Goal: Task Accomplishment & Management: Use online tool/utility

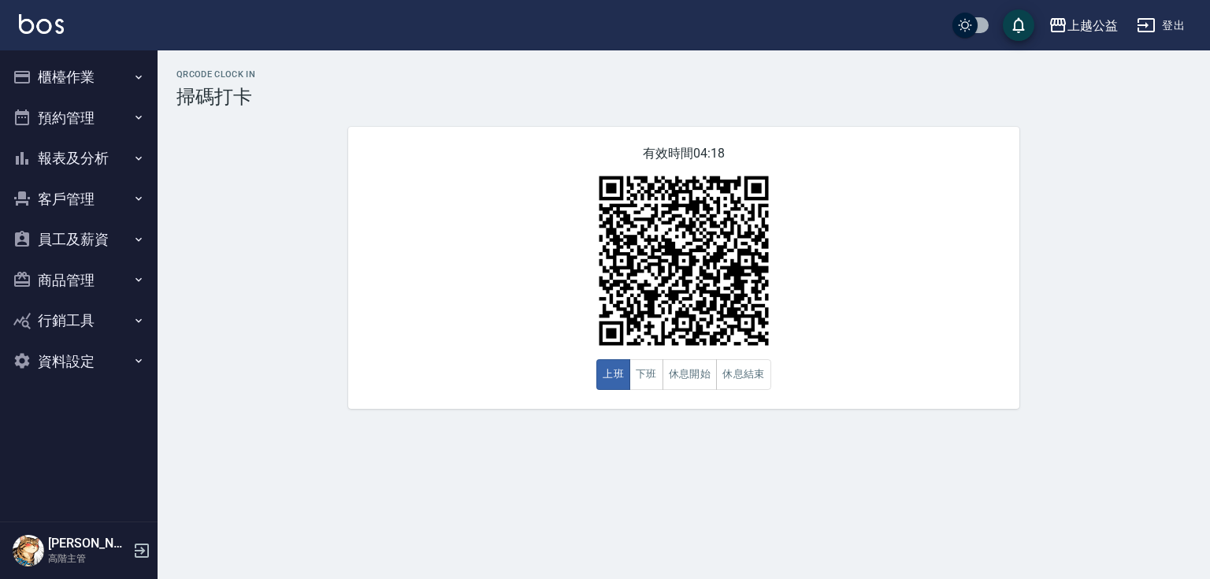
drag, startPoint x: 139, startPoint y: 78, endPoint x: 182, endPoint y: 128, distance: 66.0
click at [139, 78] on icon "button" at bounding box center [138, 77] width 13 height 13
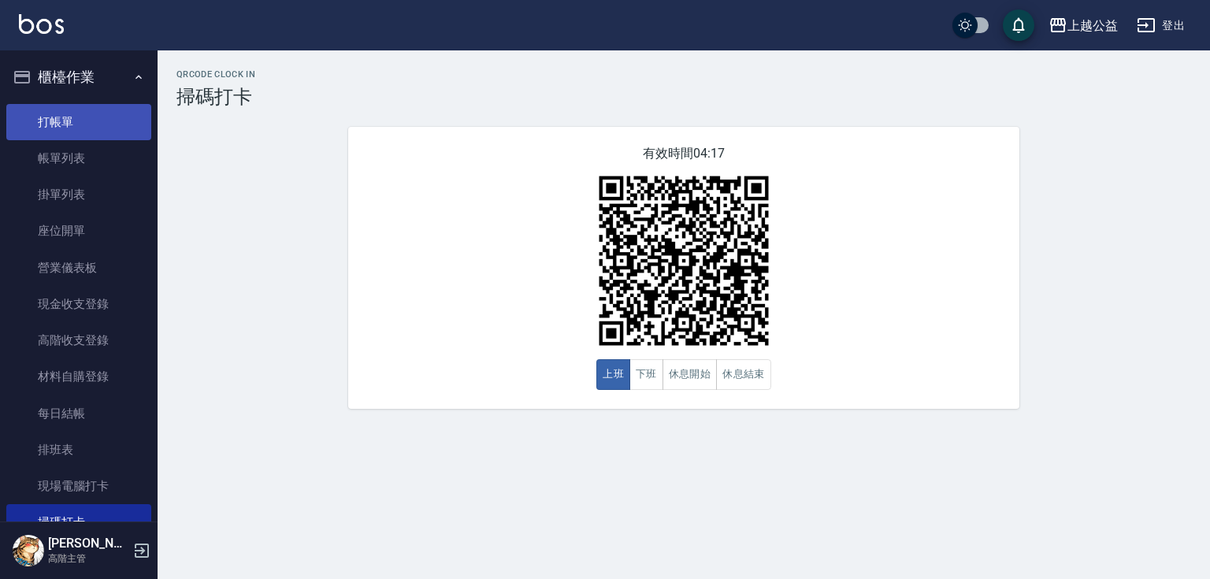
click at [102, 119] on link "打帳單" at bounding box center [78, 122] width 145 height 36
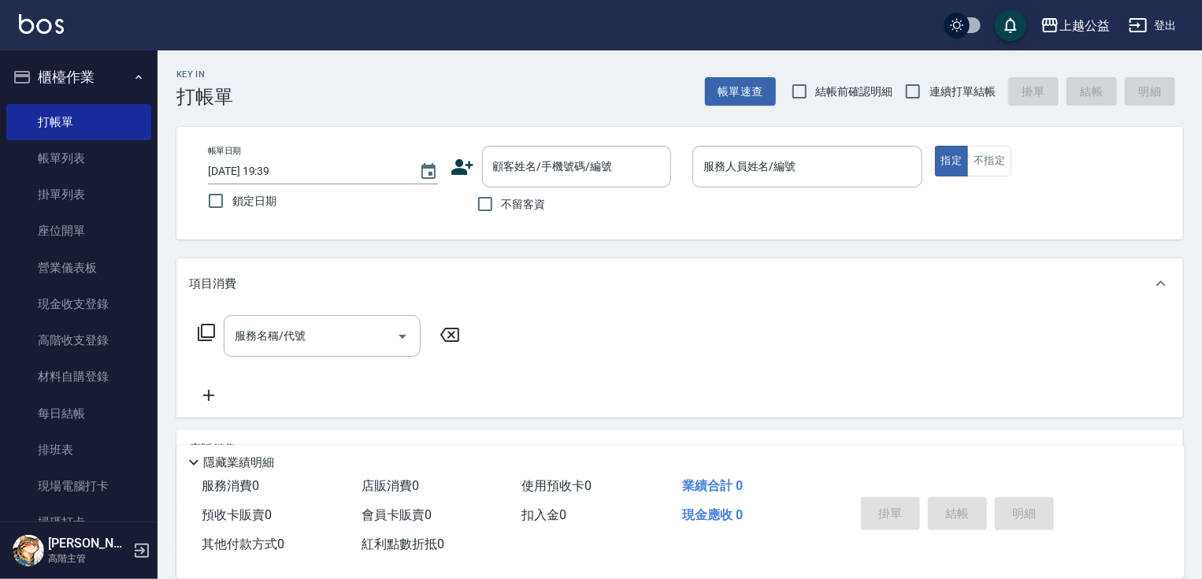
click at [940, 87] on span "連續打單結帳" at bounding box center [962, 91] width 66 height 17
click at [929, 87] on input "連續打單結帳" at bounding box center [912, 91] width 33 height 33
checkbox input "true"
click at [521, 213] on label "不留客資" at bounding box center [507, 203] width 77 height 33
click at [502, 213] on input "不留客資" at bounding box center [485, 203] width 33 height 33
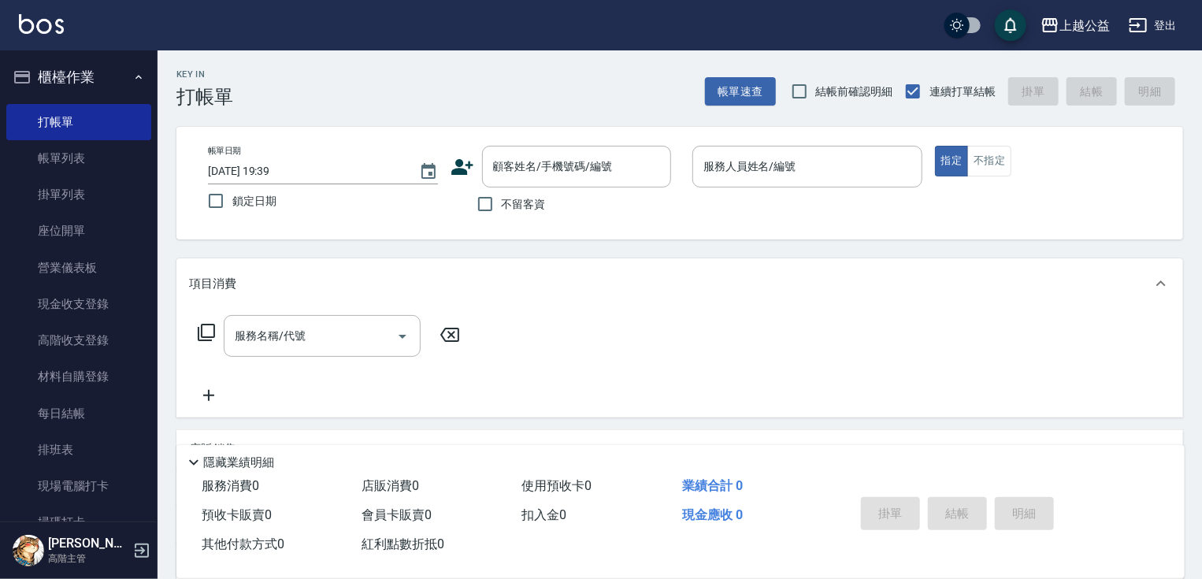
checkbox input "true"
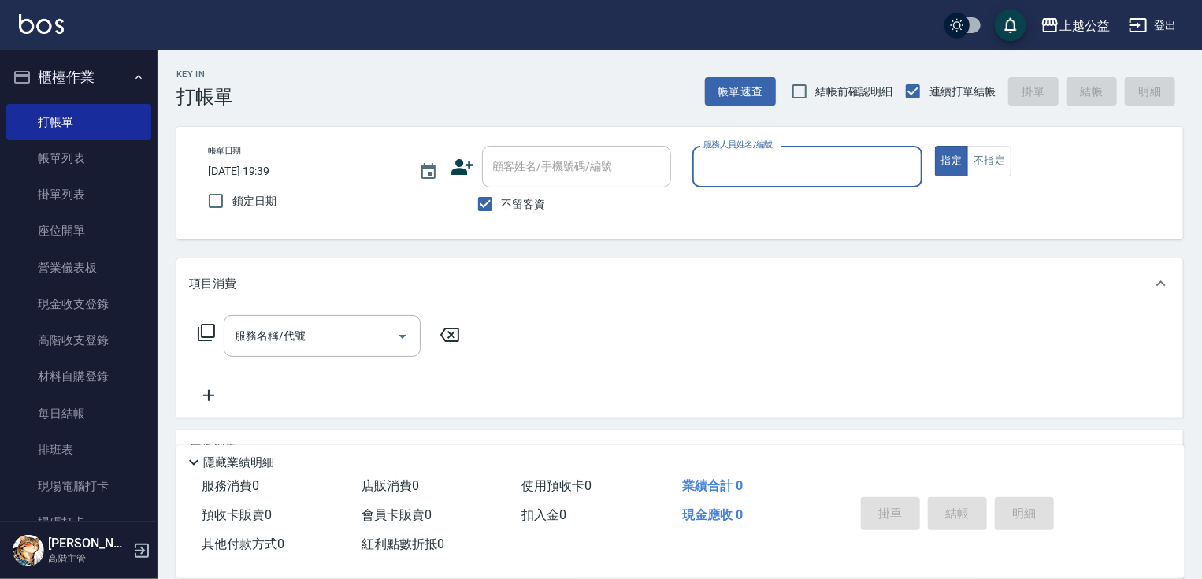
click at [804, 176] on input "服務人員姓名/編號" at bounding box center [807, 167] width 216 height 28
type input "[PERSON_NAME]-6"
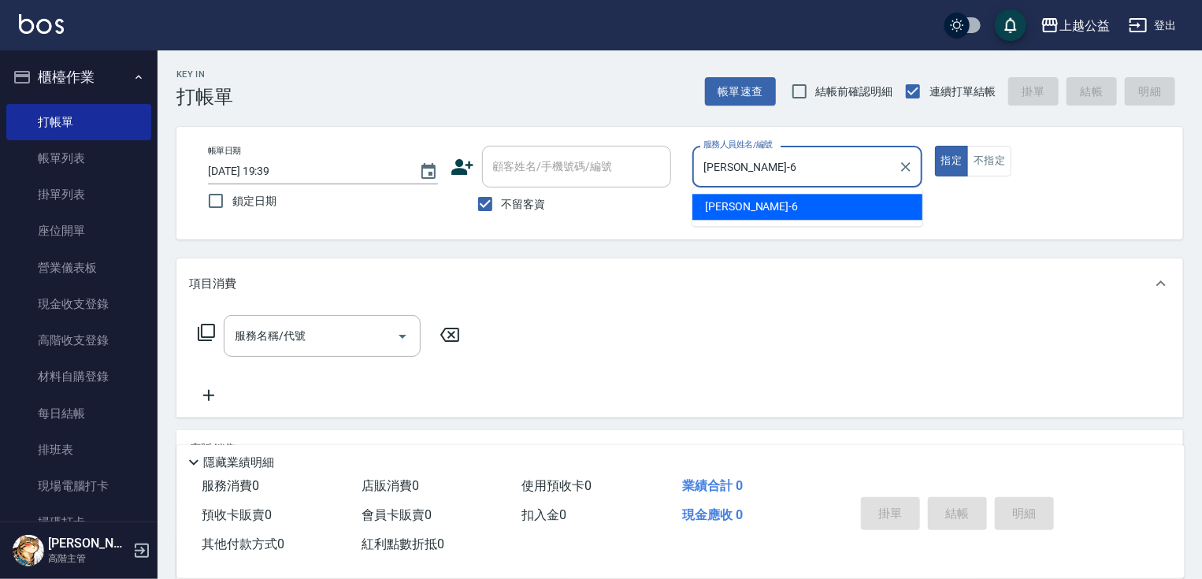
type button "true"
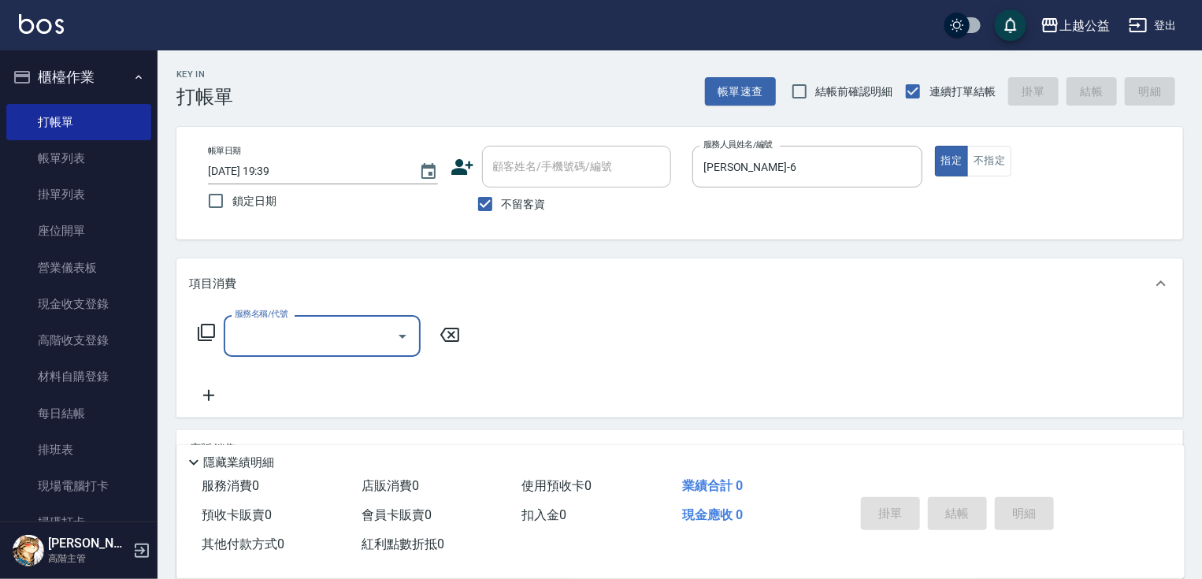
click at [198, 333] on icon at bounding box center [206, 332] width 17 height 17
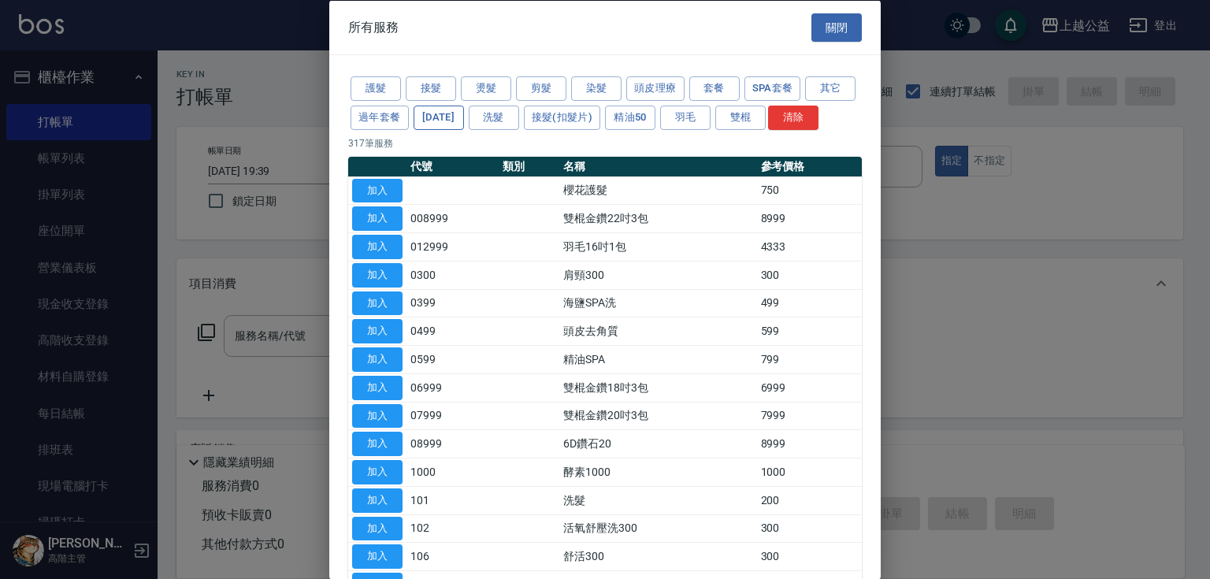
click at [464, 117] on button "[DATE]" at bounding box center [438, 117] width 50 height 24
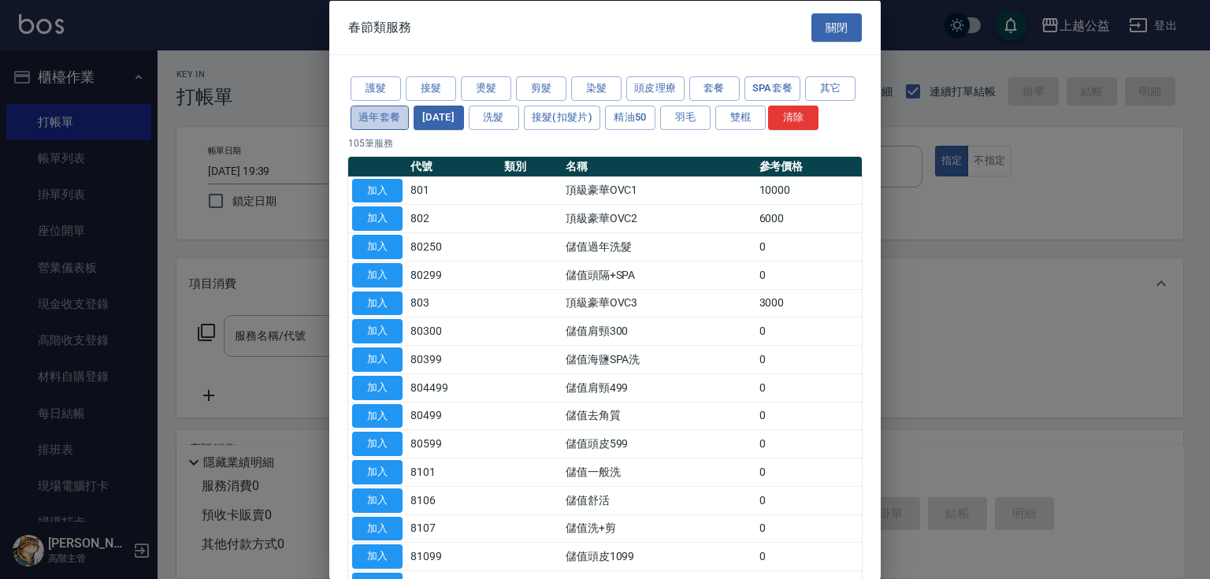
click at [409, 117] on button "過年套餐" at bounding box center [379, 117] width 58 height 24
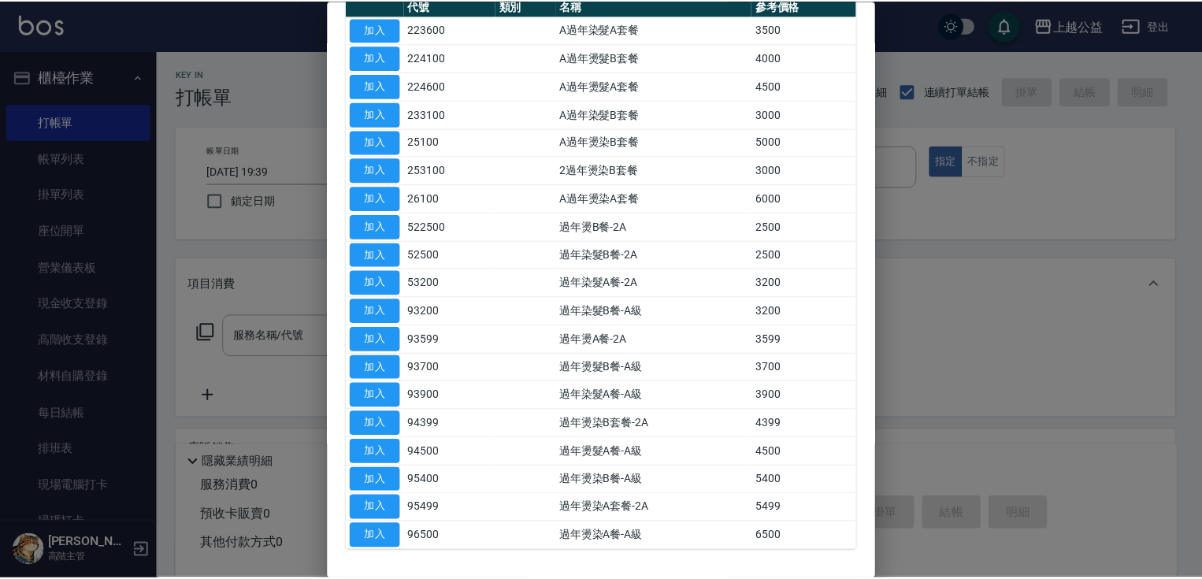
scroll to position [154, 0]
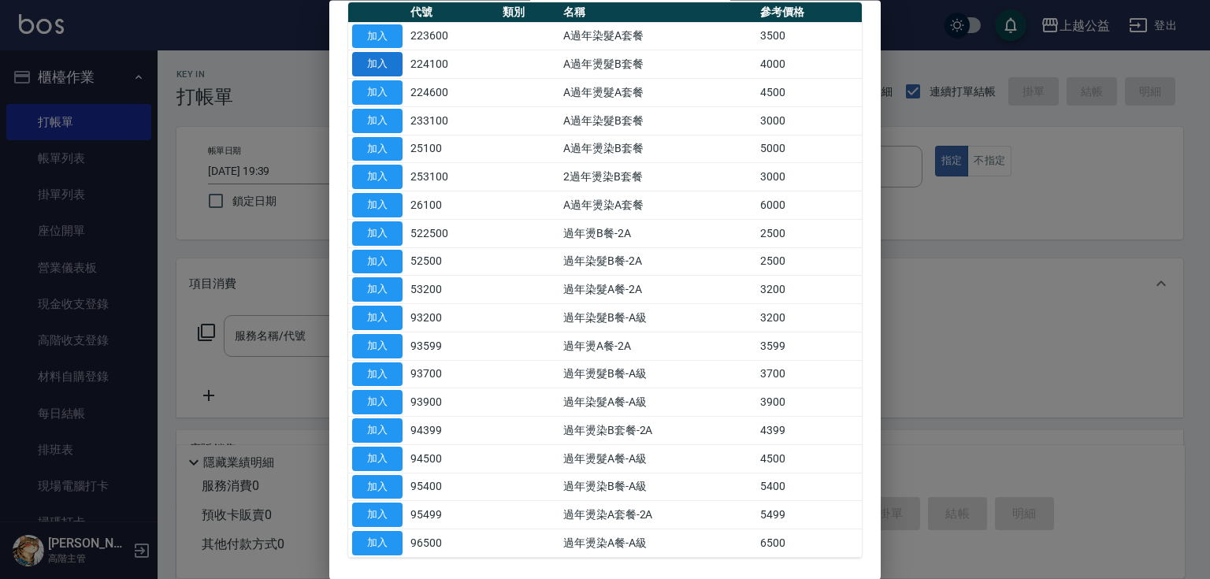
click at [361, 77] on button "加入" at bounding box center [377, 65] width 50 height 24
type input "A過年燙髮B套餐(224100)"
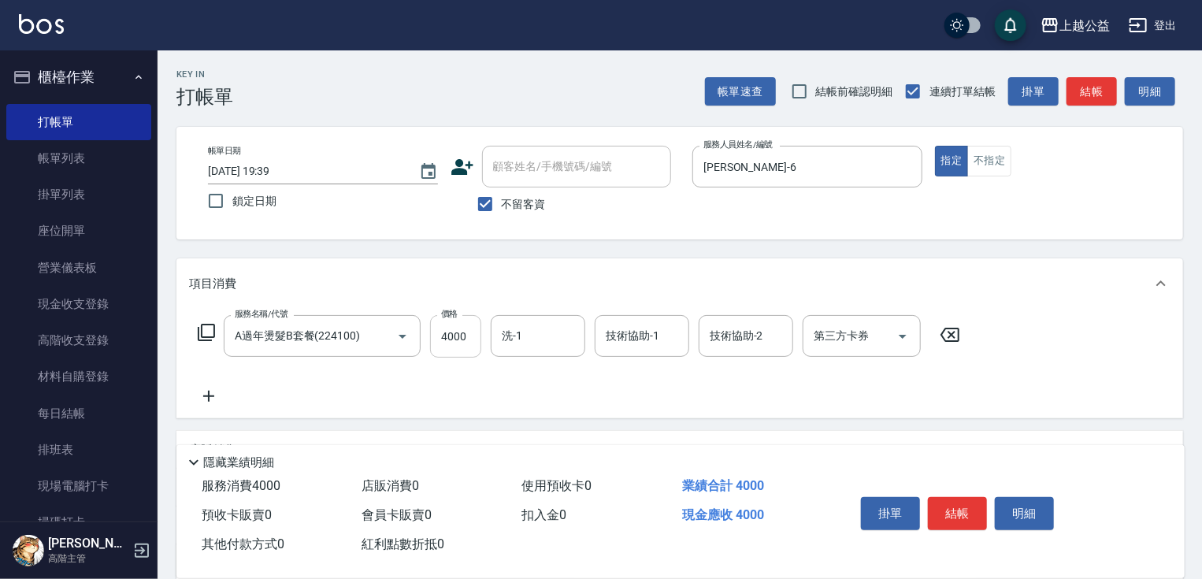
click at [466, 329] on input "4000" at bounding box center [455, 336] width 51 height 43
click at [466, 328] on input "4000" at bounding box center [455, 336] width 51 height 43
click at [463, 333] on input "4000" at bounding box center [455, 336] width 51 height 43
type input "4099"
type input "[PERSON_NAME]-33"
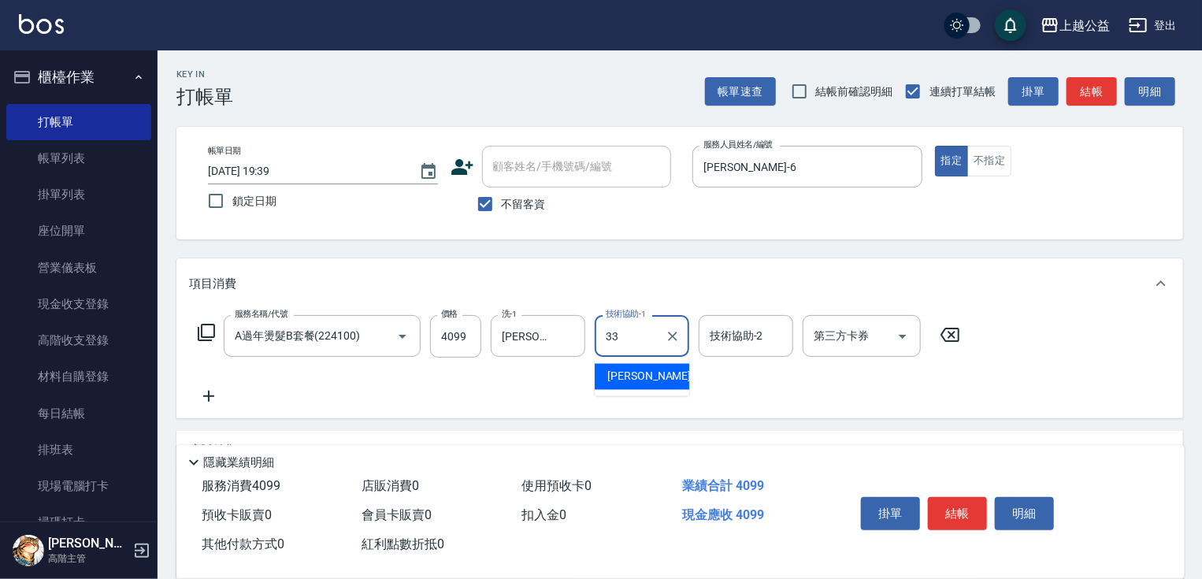
type input "[PERSON_NAME]-33"
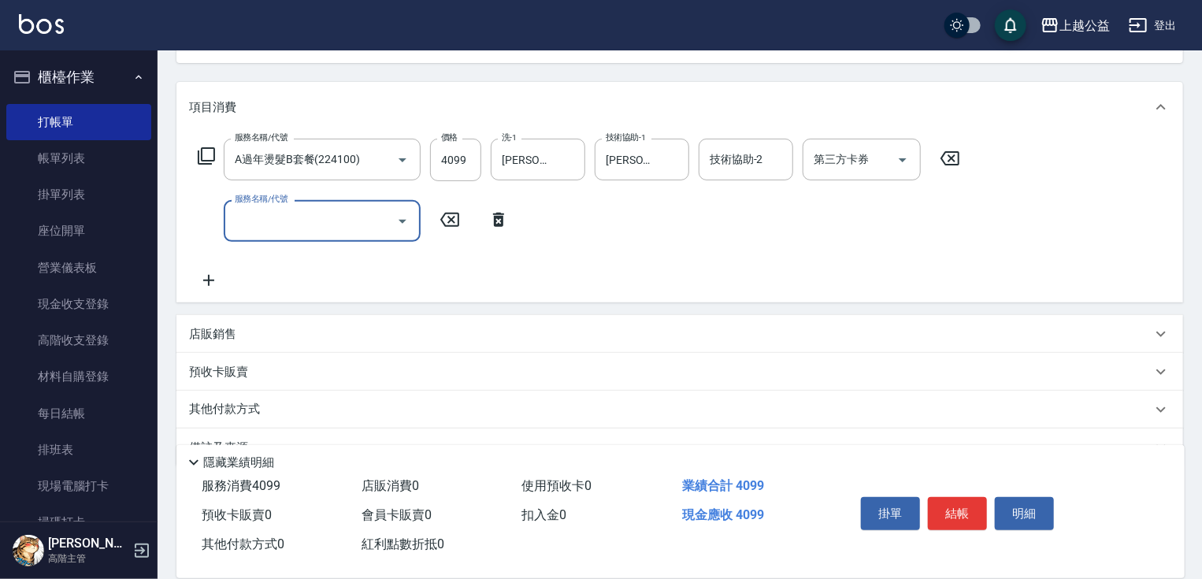
scroll to position [211, 0]
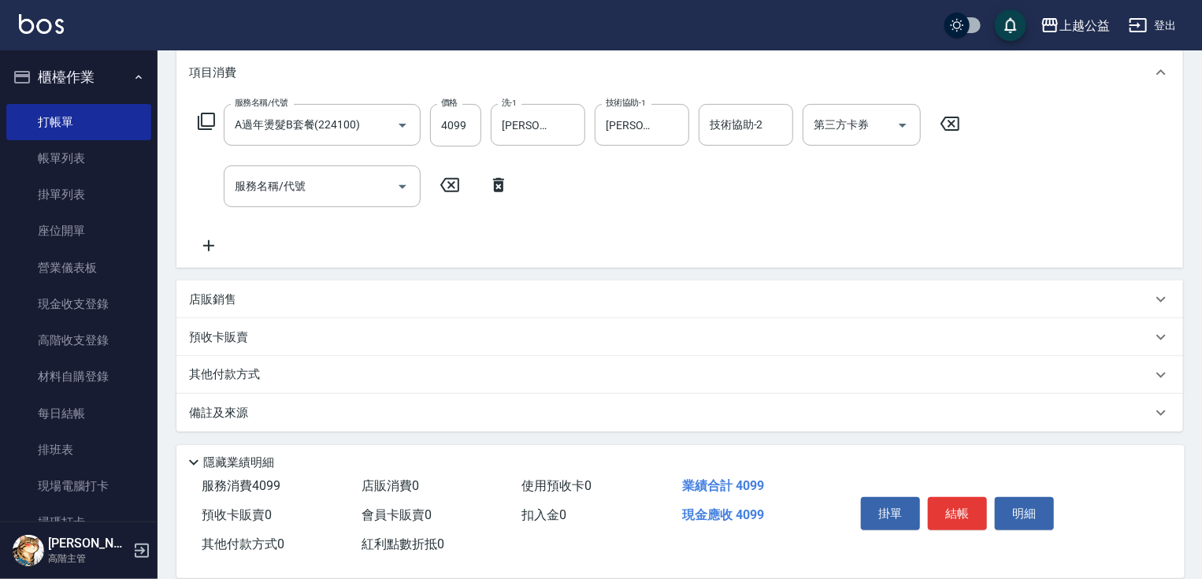
click at [280, 293] on div "店販銷售" at bounding box center [670, 299] width 962 height 17
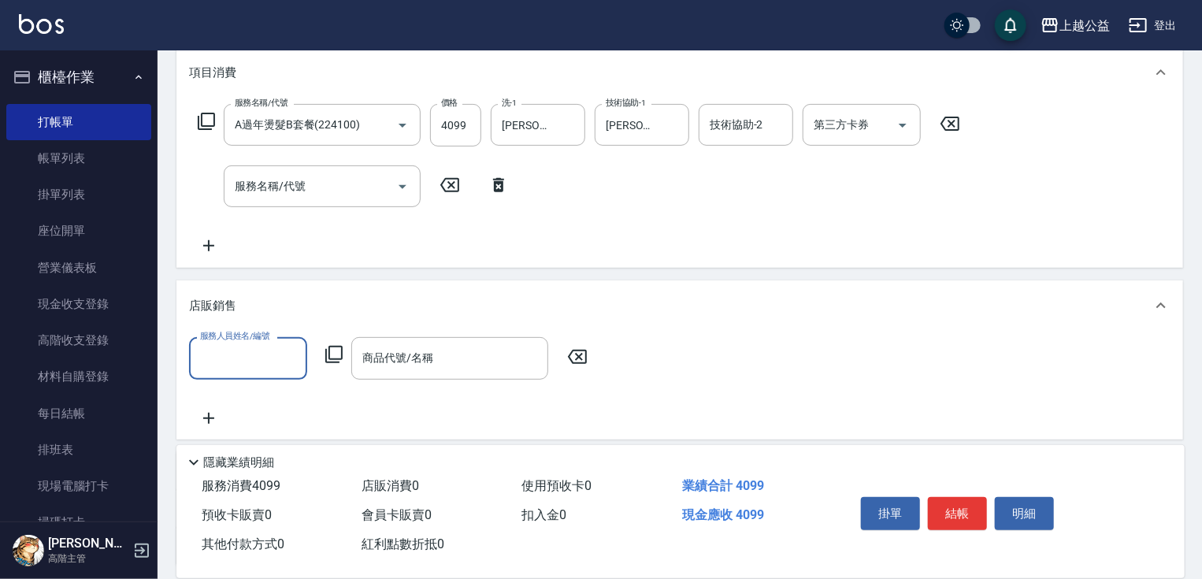
scroll to position [0, 0]
type input "60"
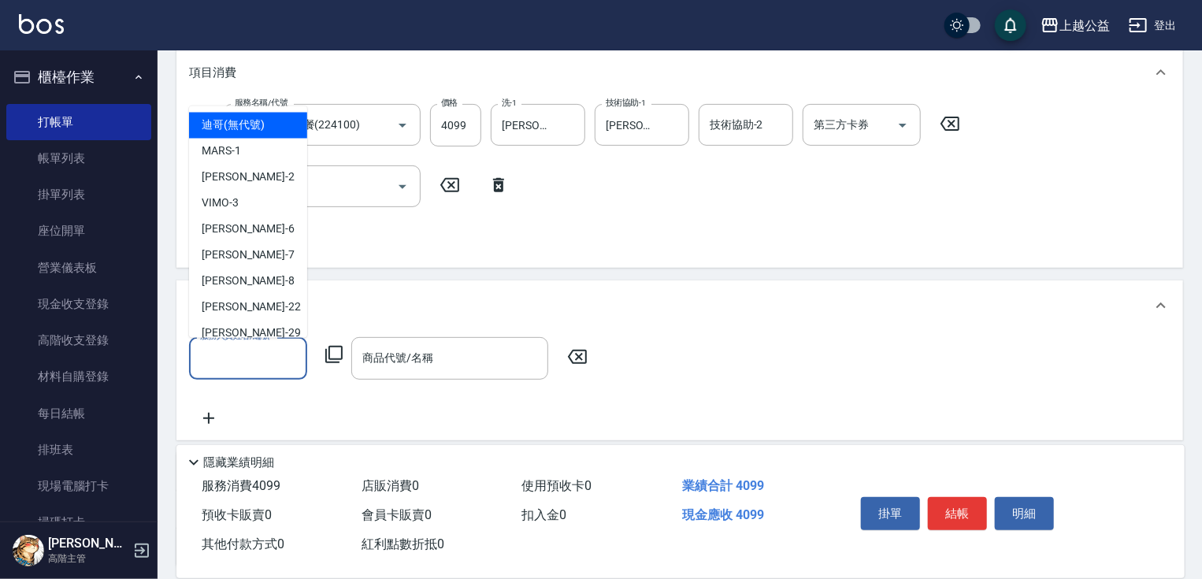
click at [274, 361] on input "服務人員姓名/編號" at bounding box center [248, 358] width 104 height 28
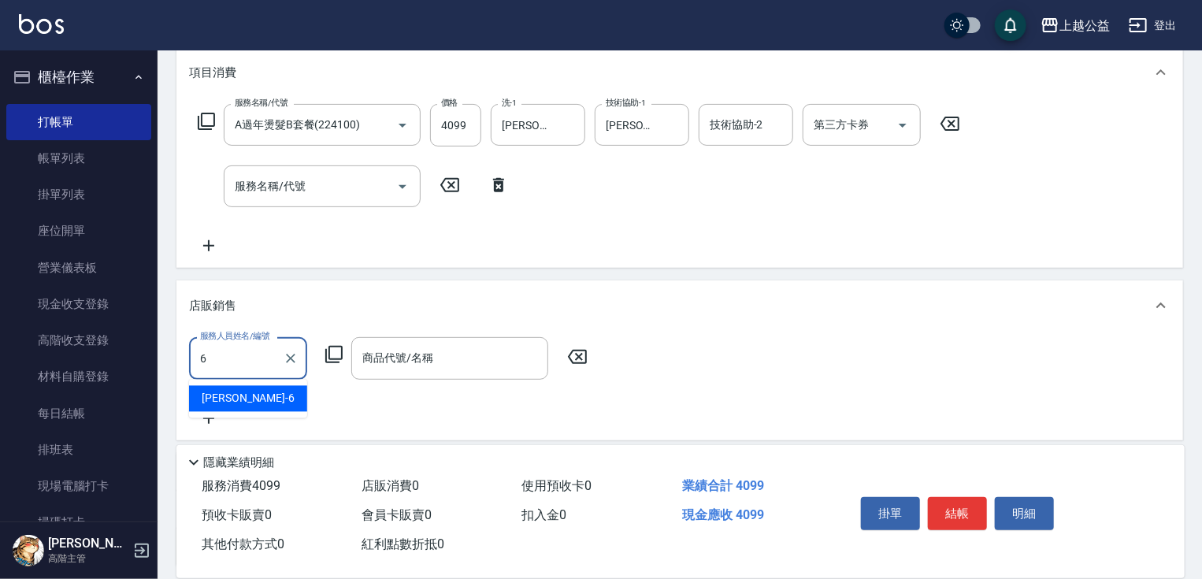
type input "[PERSON_NAME]-6"
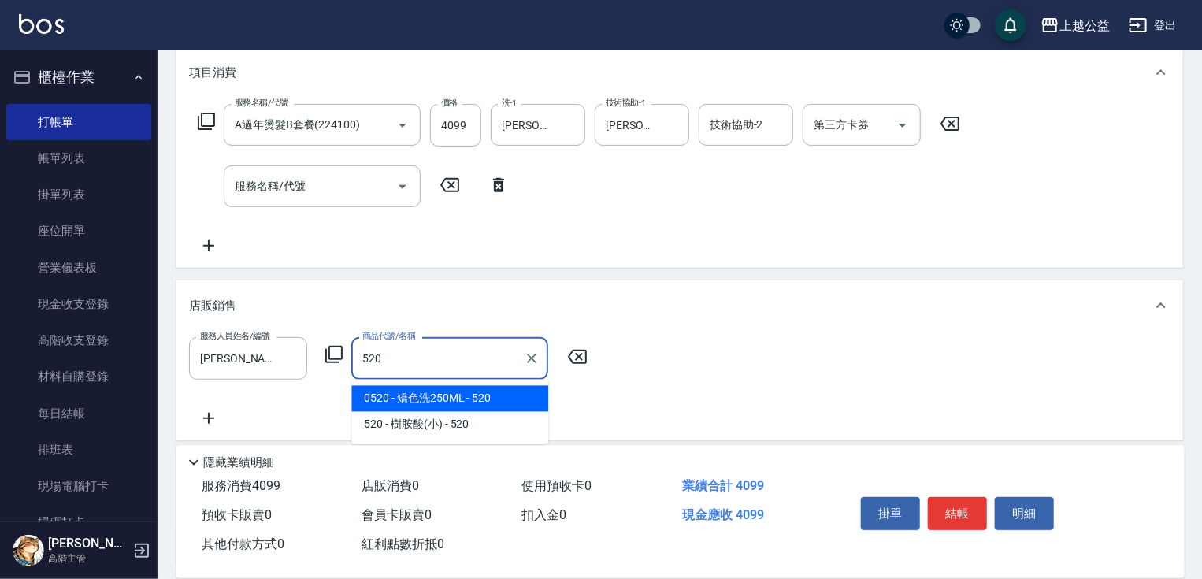
type input "矯色洗250ML"
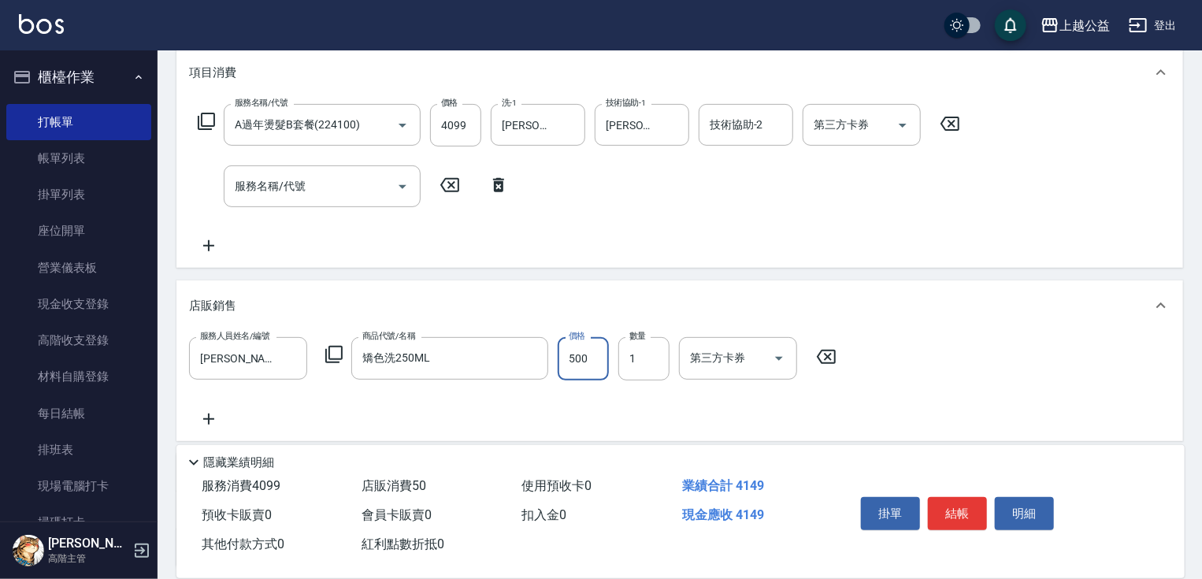
type input "500"
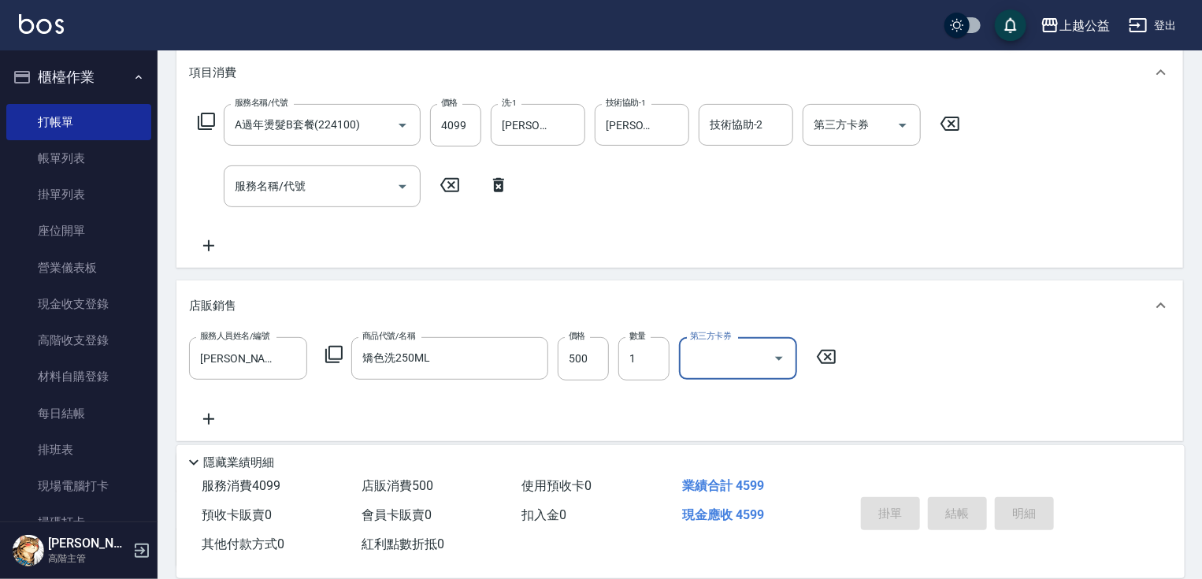
type input "[DATE] 19:41"
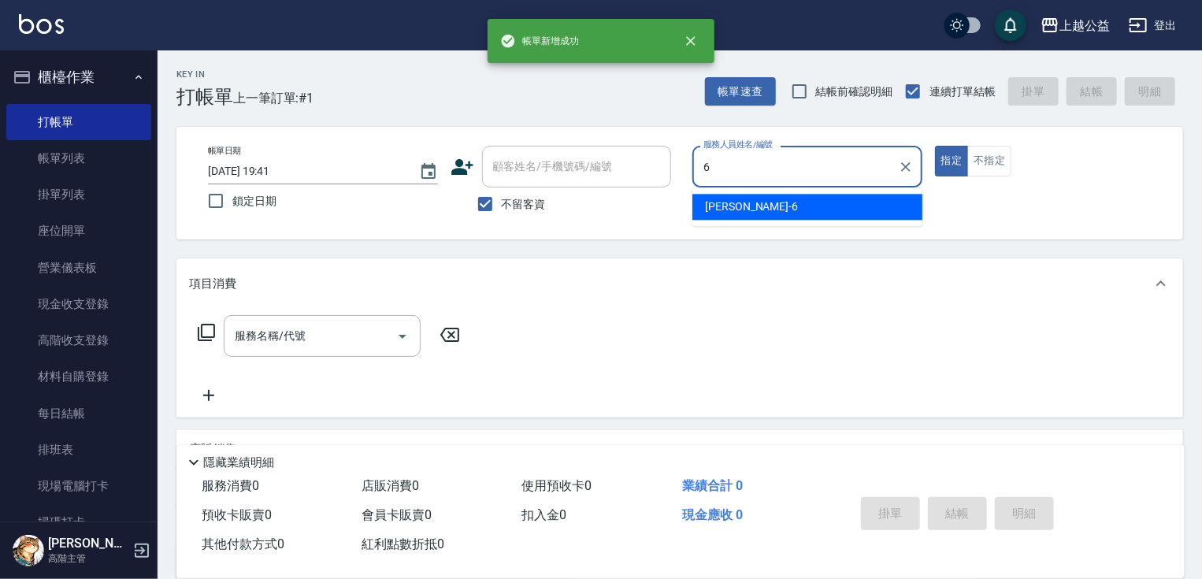
type input "[PERSON_NAME]-6"
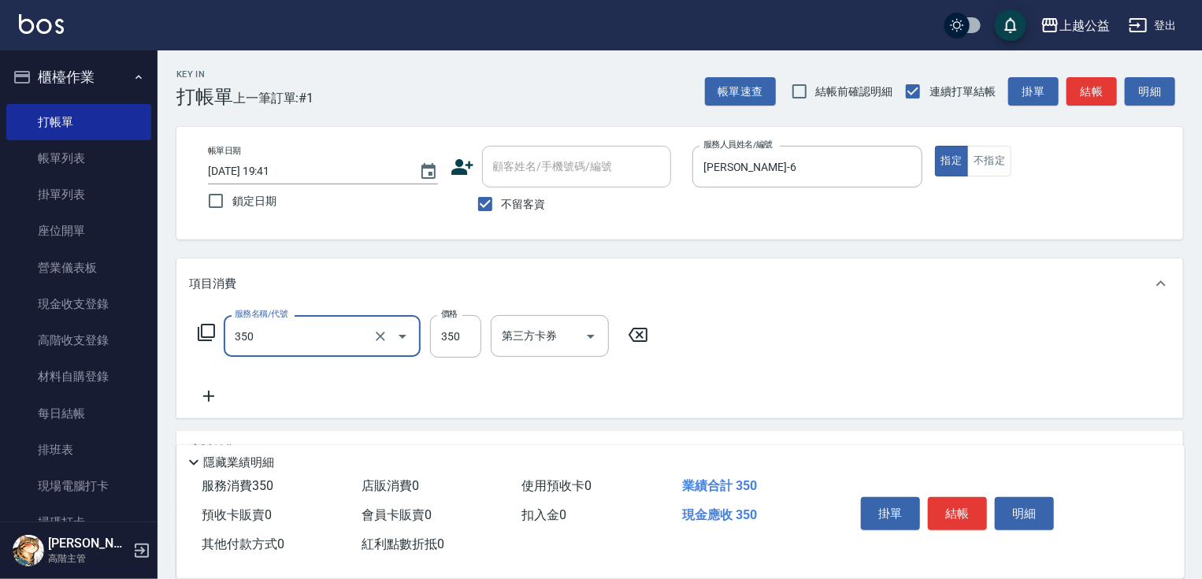
type input "一般洗剪(350)"
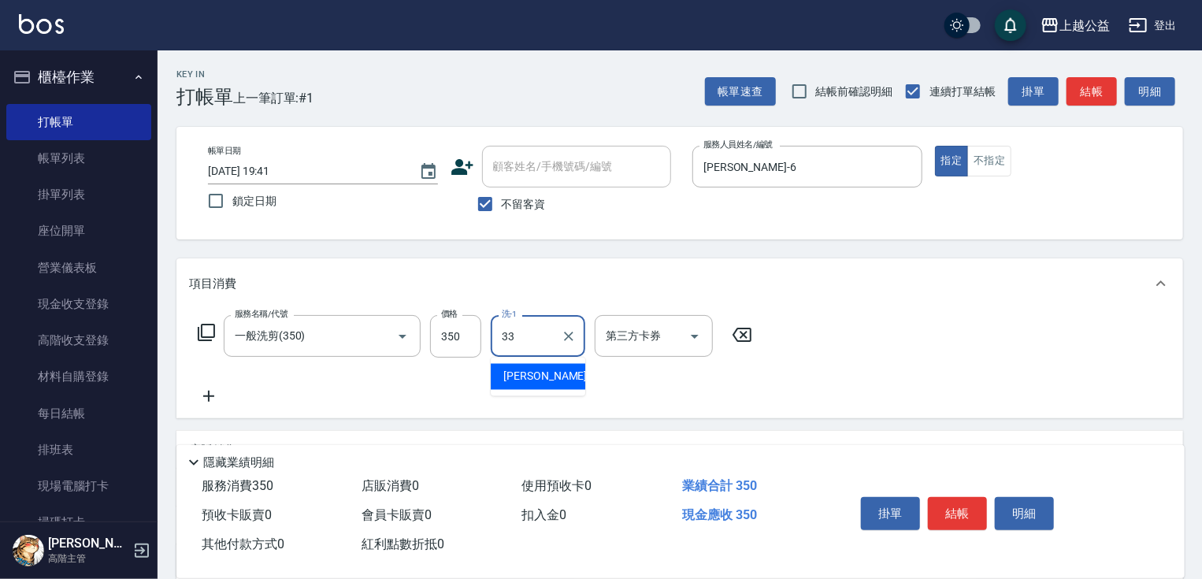
type input "[PERSON_NAME]-33"
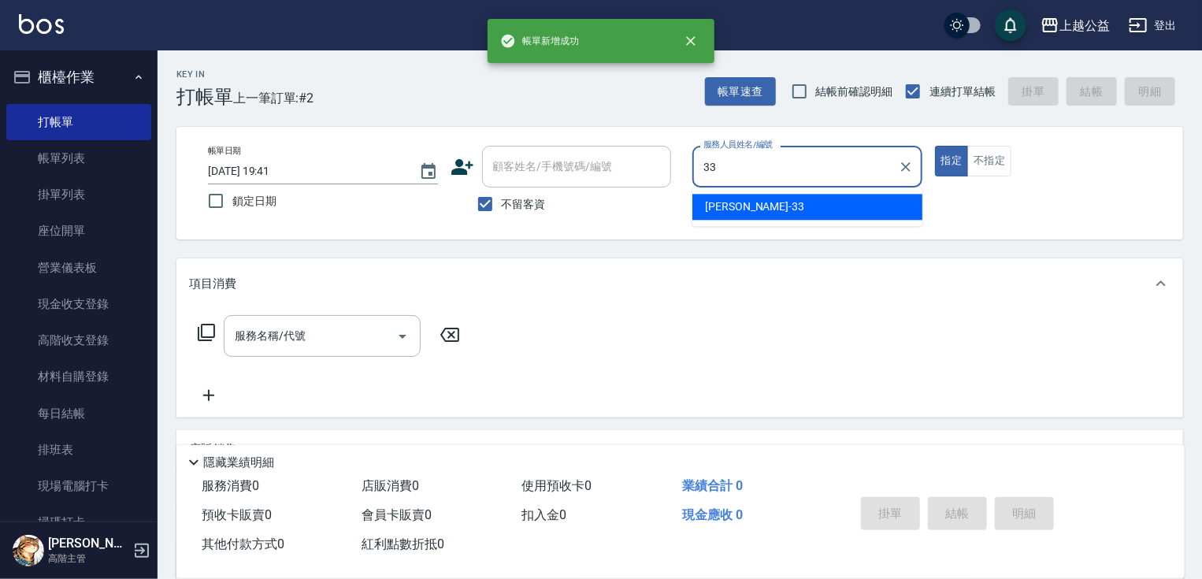
type input "[PERSON_NAME]-33"
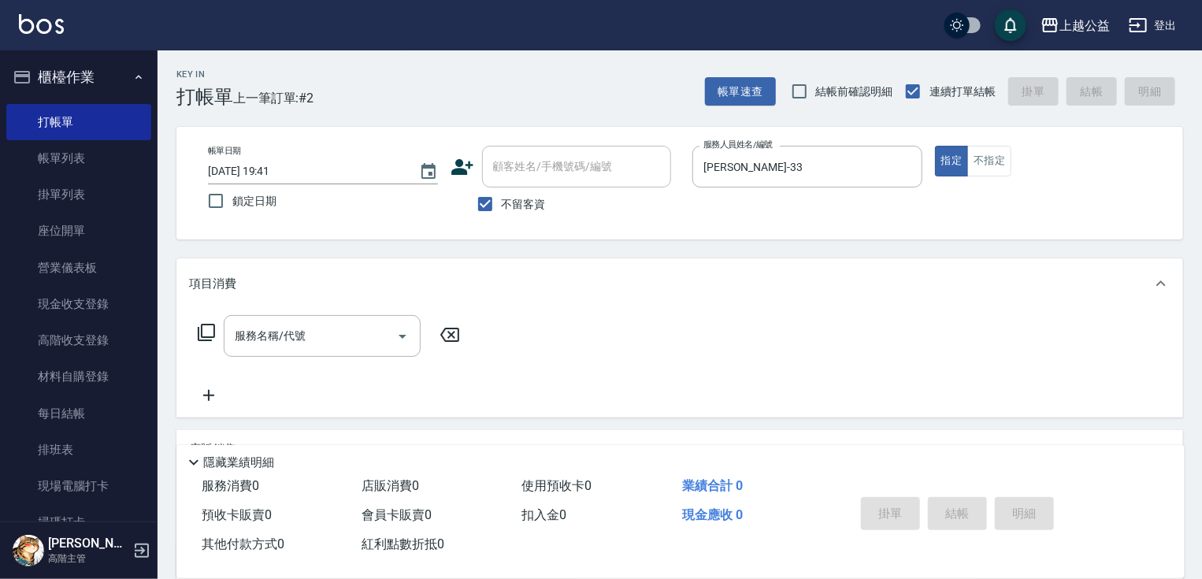
click at [211, 331] on icon at bounding box center [206, 332] width 19 height 19
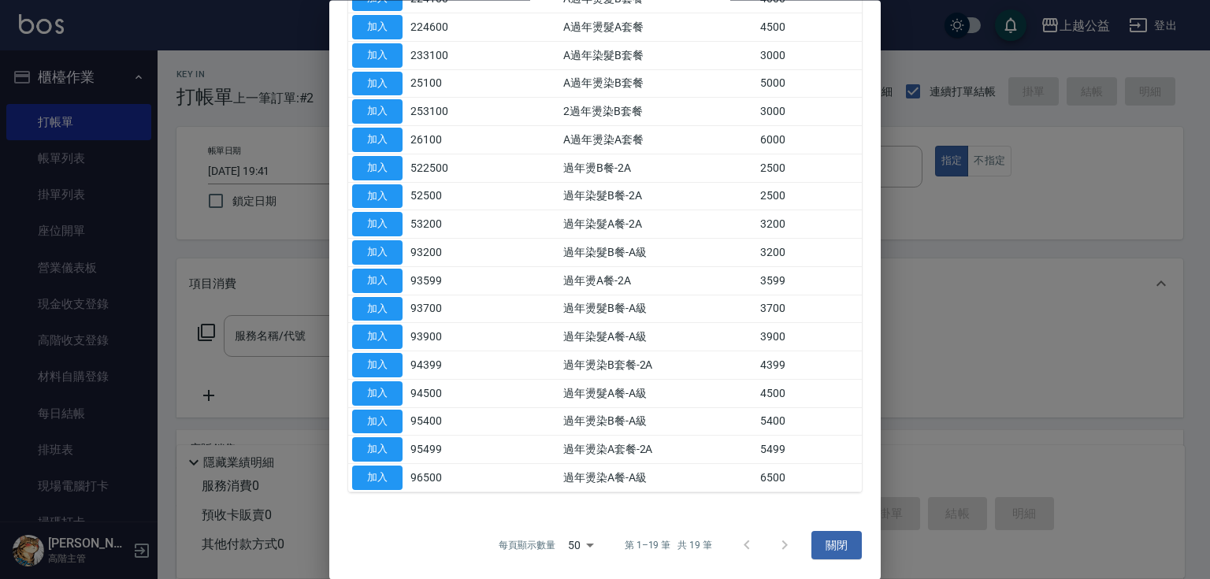
scroll to position [110, 0]
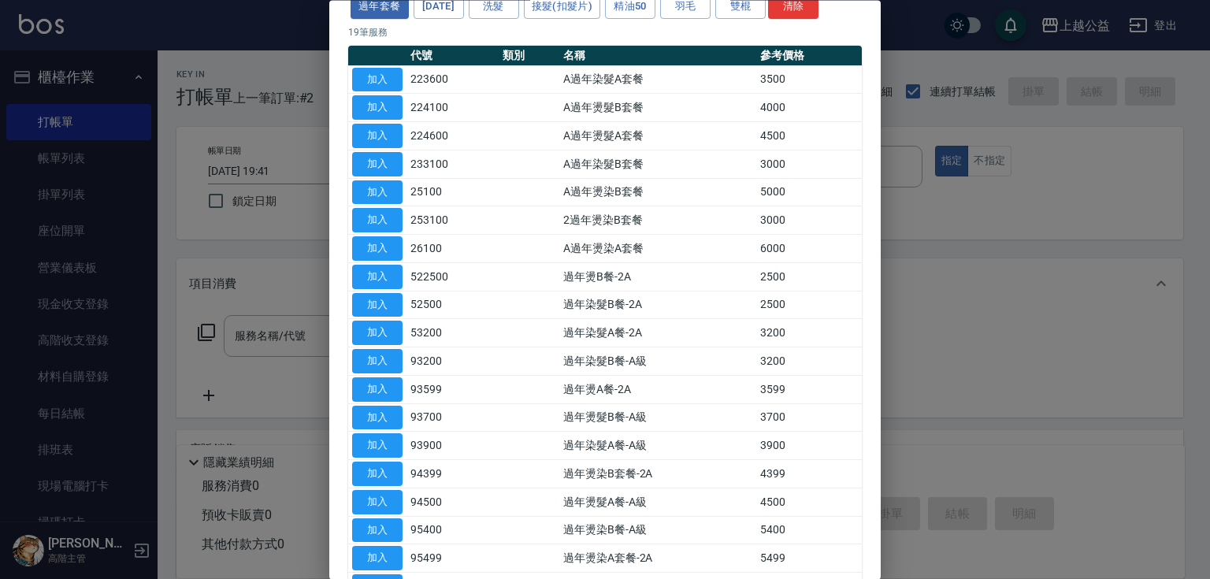
click at [855, 220] on div "護髮 接髮 燙髮 剪髮 染髮 頭皮理療 套餐 SPA套餐 其它 過年套餐 [DATE] 洗髮 接髮(扣髮片) 精油50 羽毛 雙棍 清除 19 筆服務 代號 …" at bounding box center [604, 283] width 551 height 676
click at [970, 246] on div at bounding box center [605, 289] width 1210 height 579
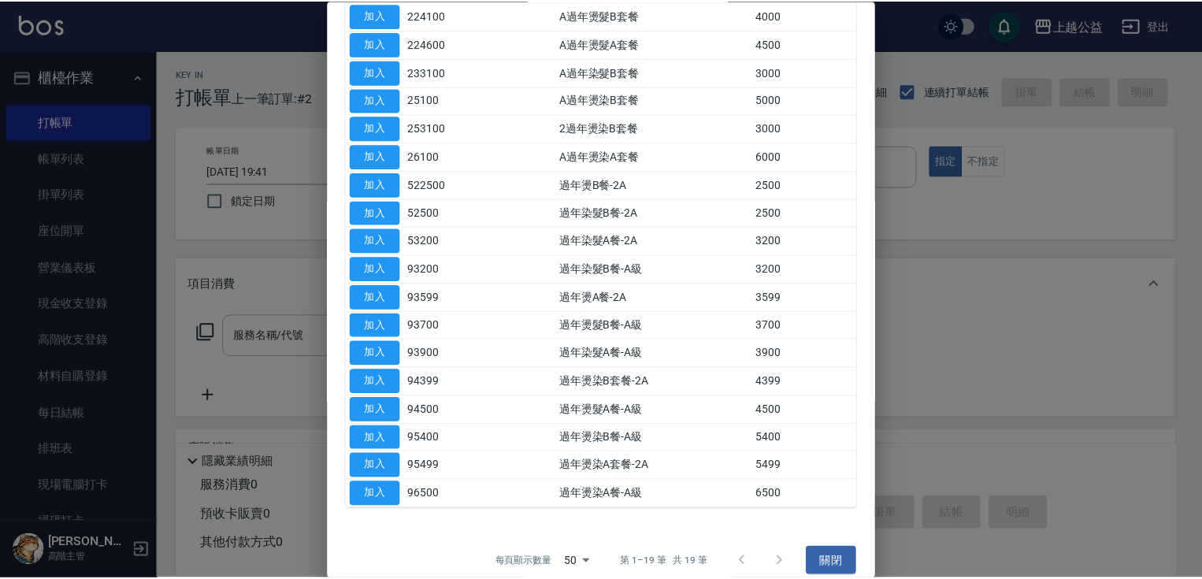
scroll to position [239, 0]
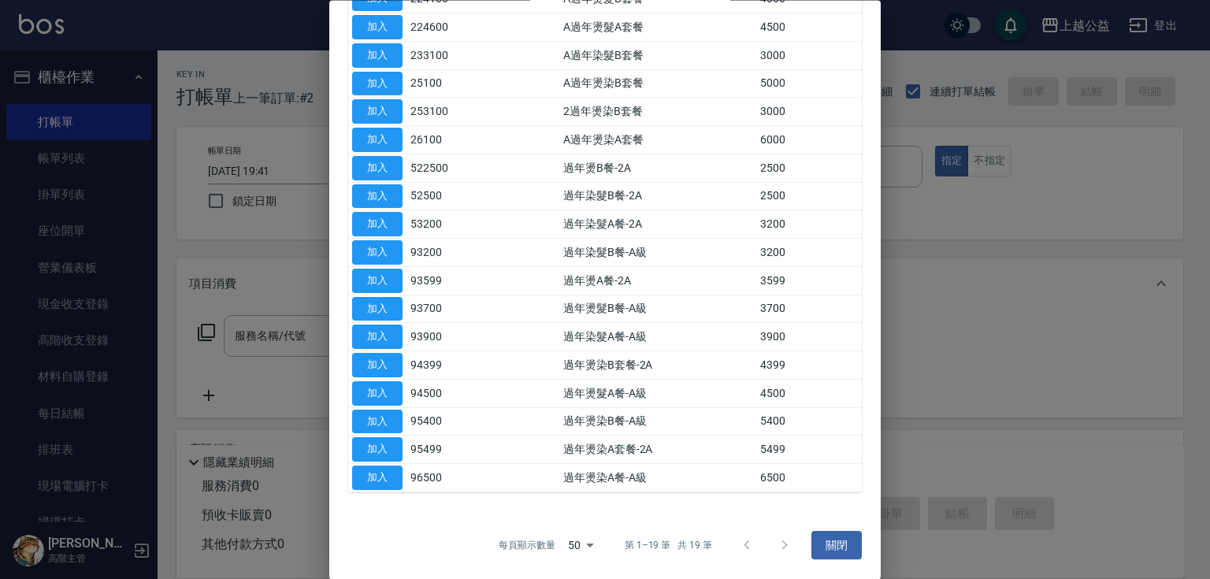
click at [858, 545] on div "每頁顯示數量 50 50 第 1–19 筆 共 19 筆 關閉" at bounding box center [604, 545] width 551 height 68
click at [857, 546] on div "每頁顯示數量 50 50 第 1–19 筆 共 19 筆 關閉" at bounding box center [604, 545] width 551 height 68
drag, startPoint x: 823, startPoint y: 542, endPoint x: 807, endPoint y: 535, distance: 17.3
click at [823, 541] on button "關閉" at bounding box center [836, 545] width 50 height 29
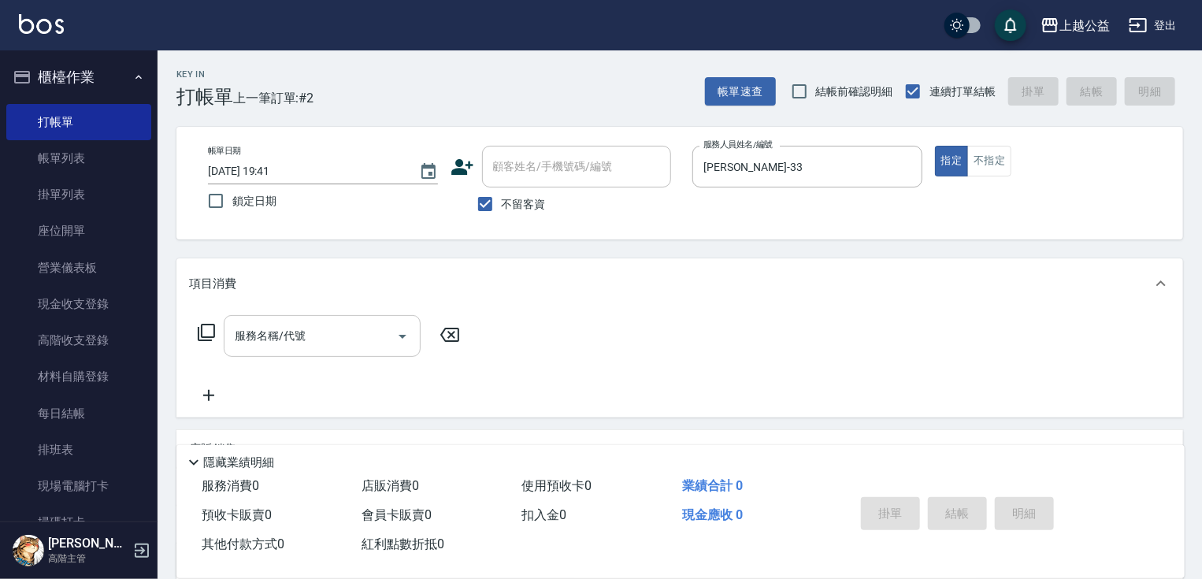
click at [295, 334] on input "服務名稱/代號" at bounding box center [310, 336] width 159 height 28
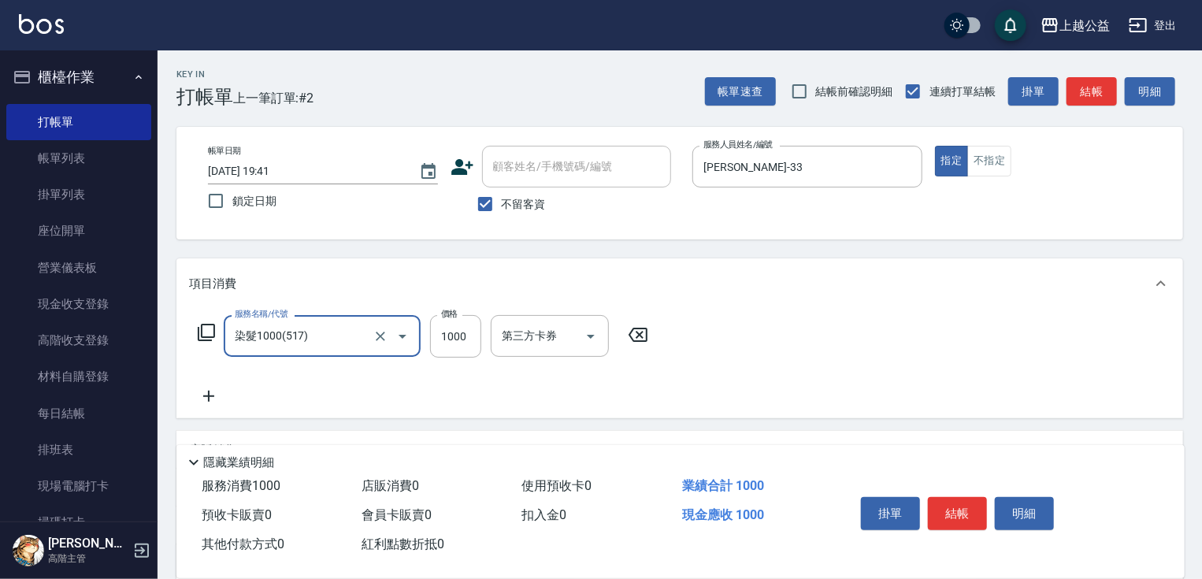
type input "染髮1000(517)"
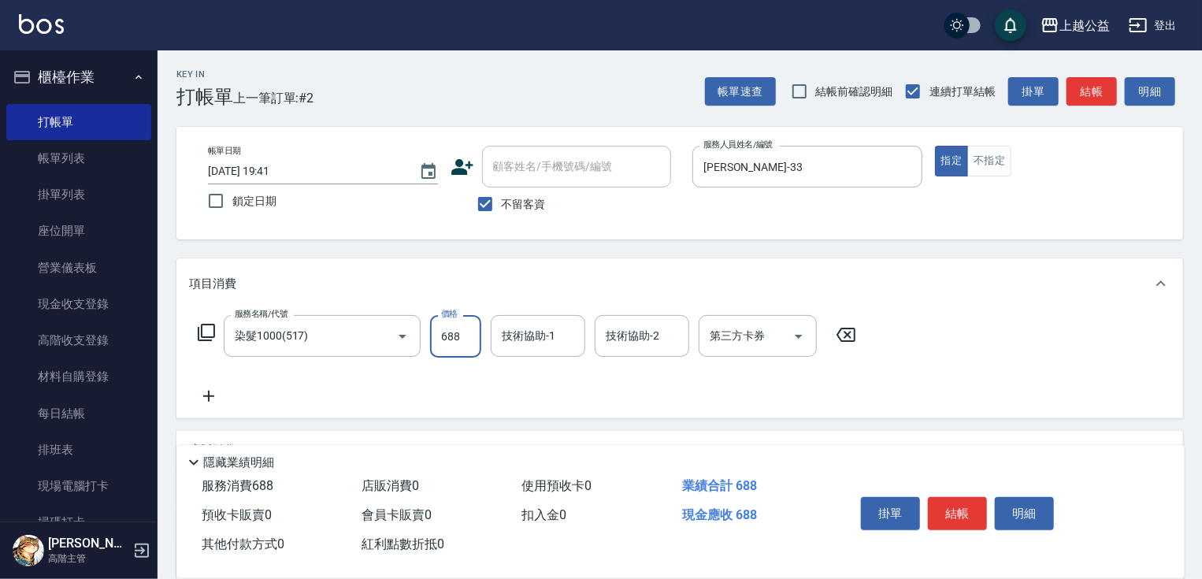
type input "688"
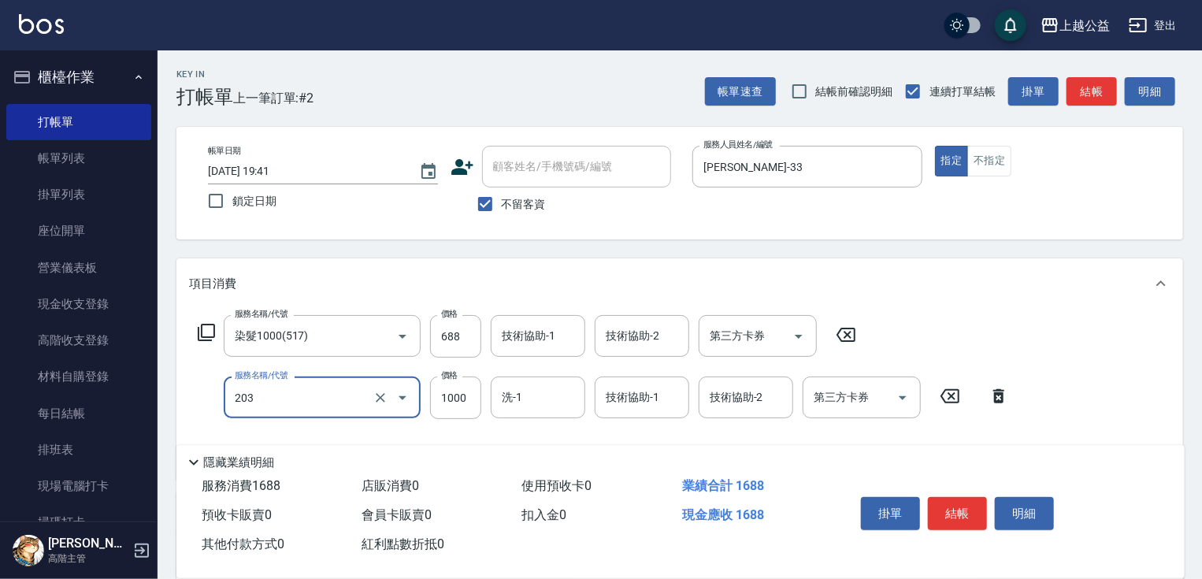
type input "燙髮(203)"
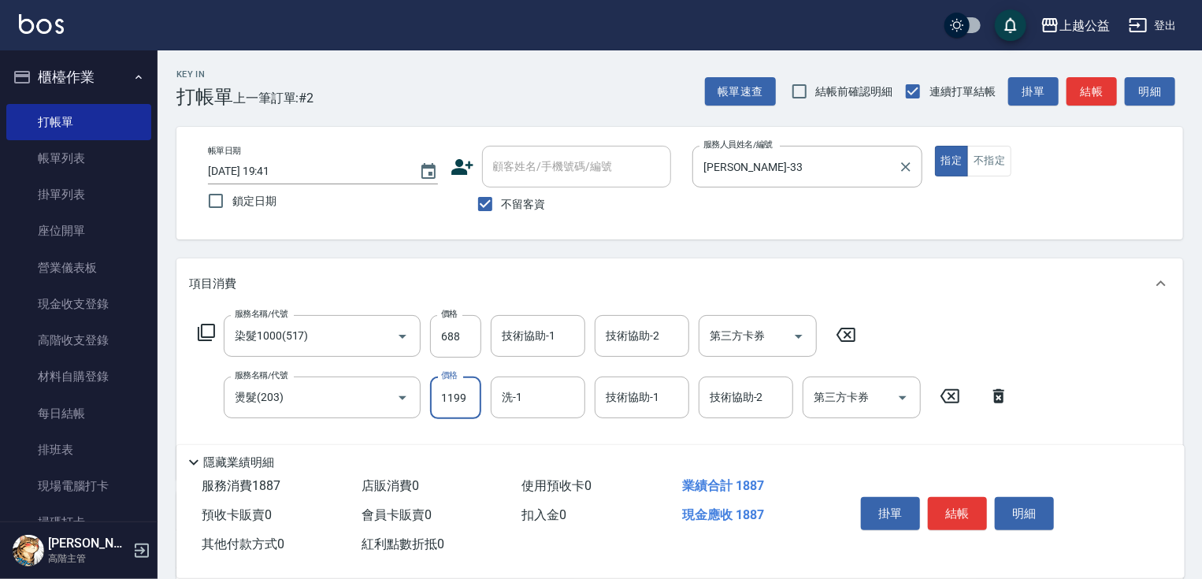
type input "1199"
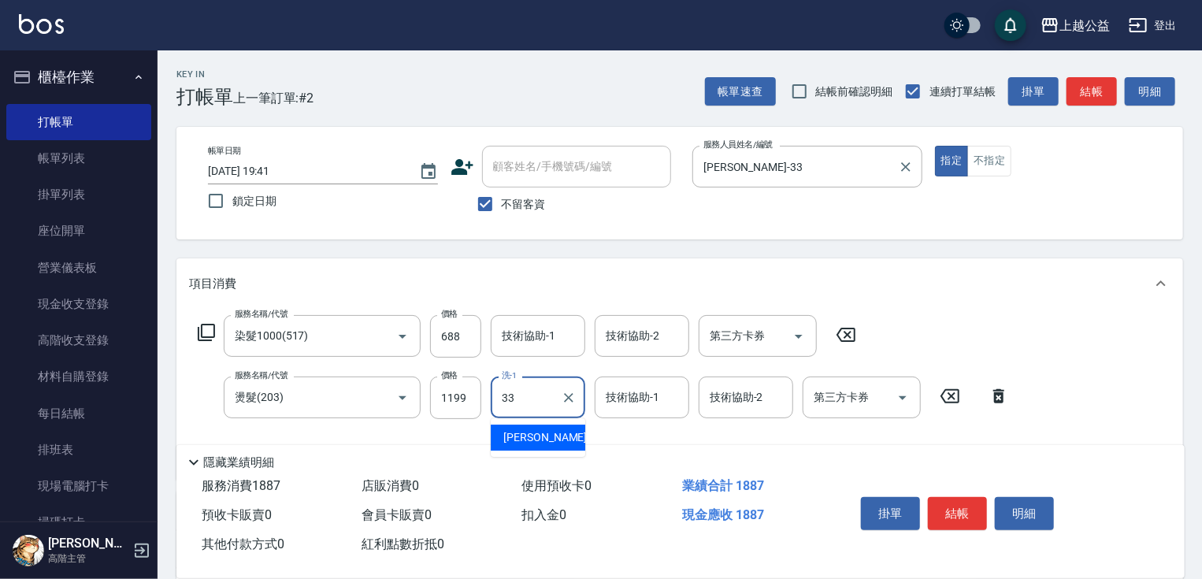
type input "3"
click at [718, 287] on div "項目消費" at bounding box center [670, 284] width 962 height 17
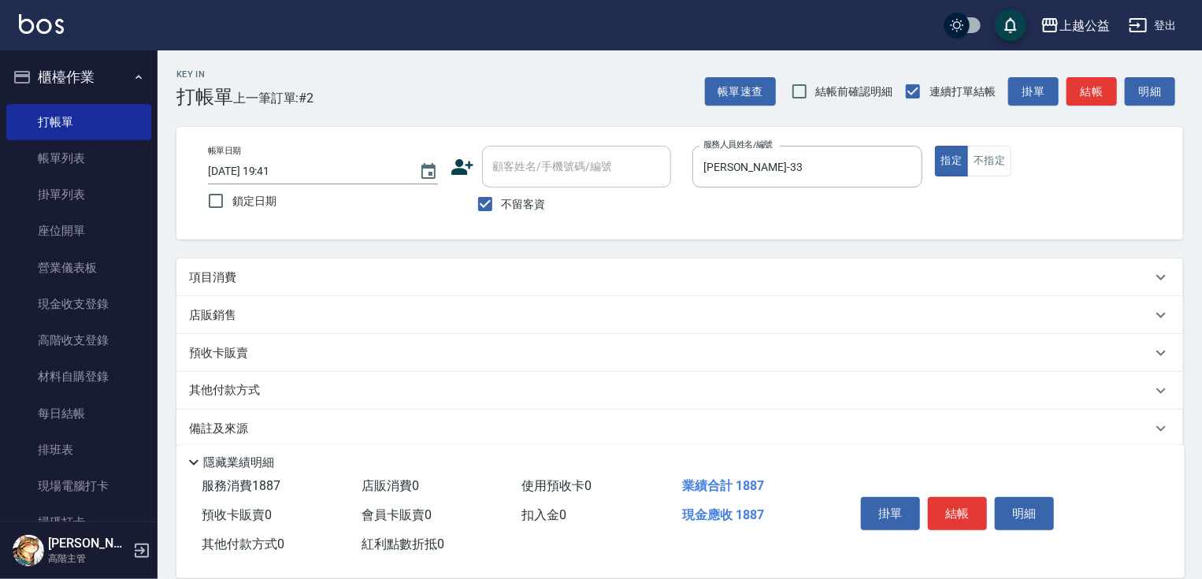
click at [704, 280] on div "項目消費" at bounding box center [670, 277] width 962 height 17
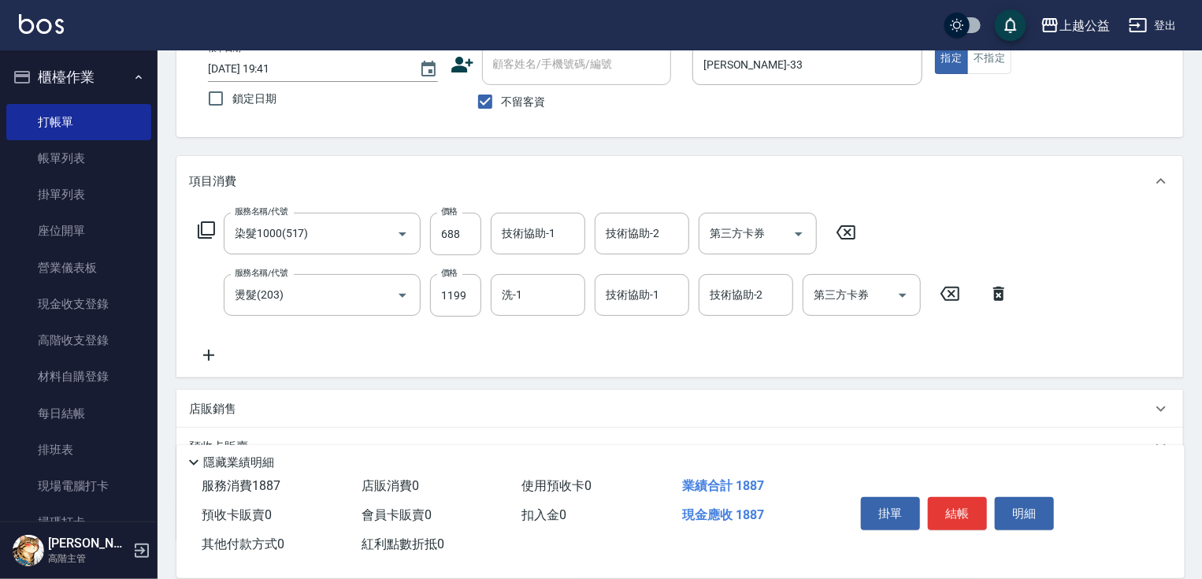
scroll to position [109, 0]
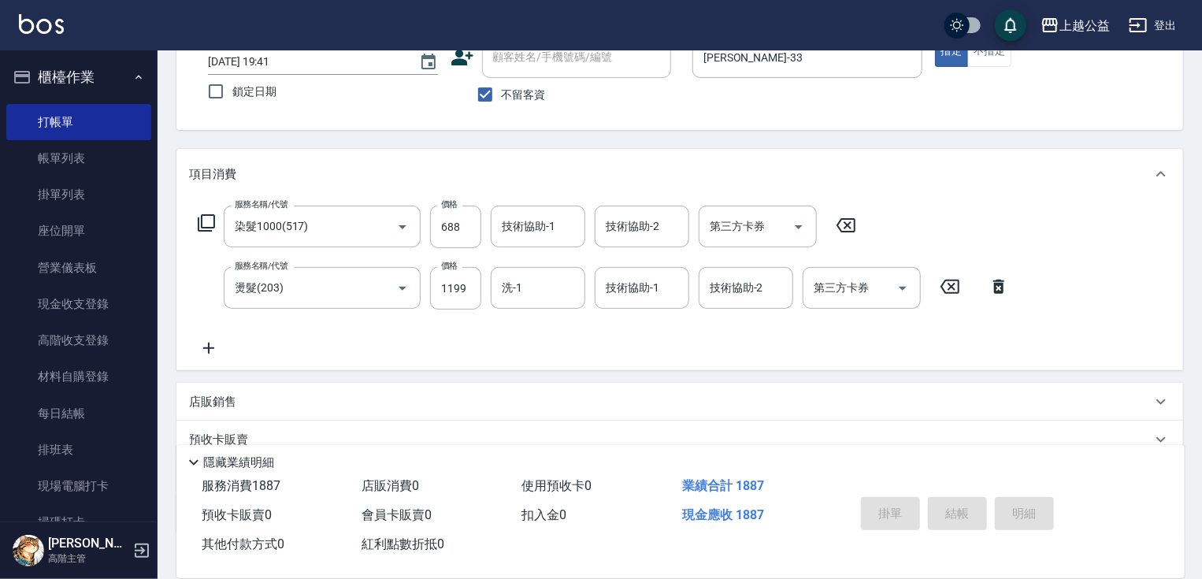
type input "[DATE] 19:42"
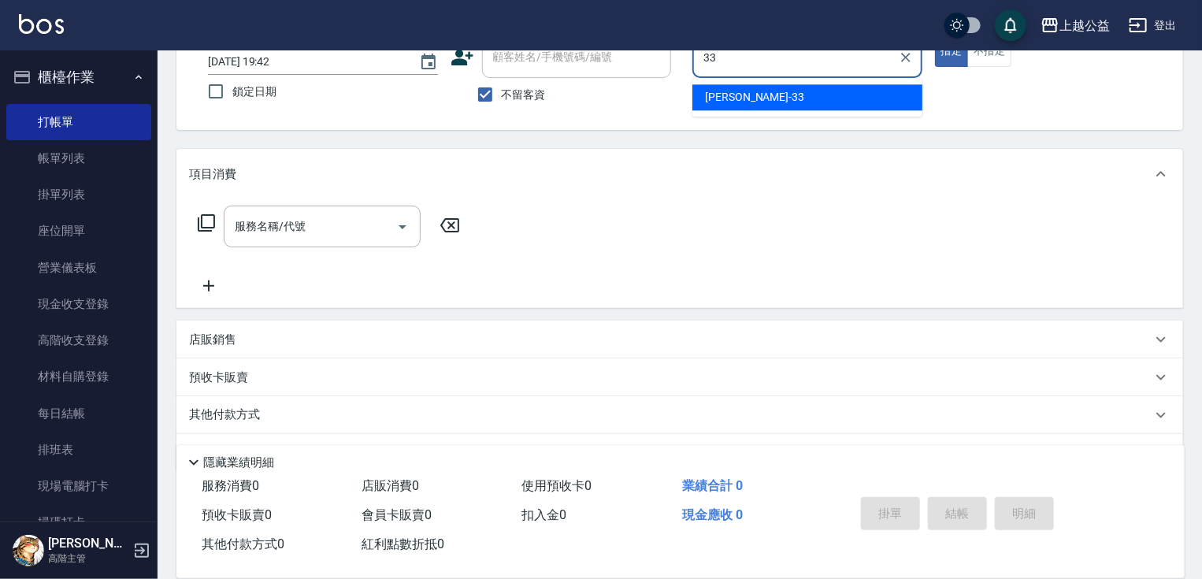
type input "[PERSON_NAME]-33"
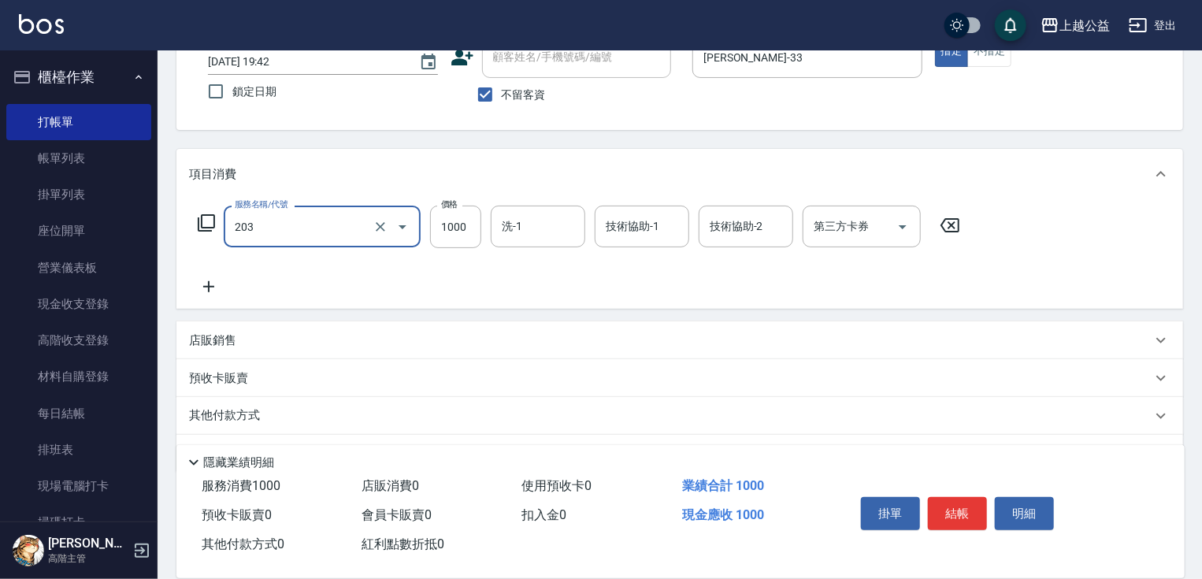
type input "燙髮(203)"
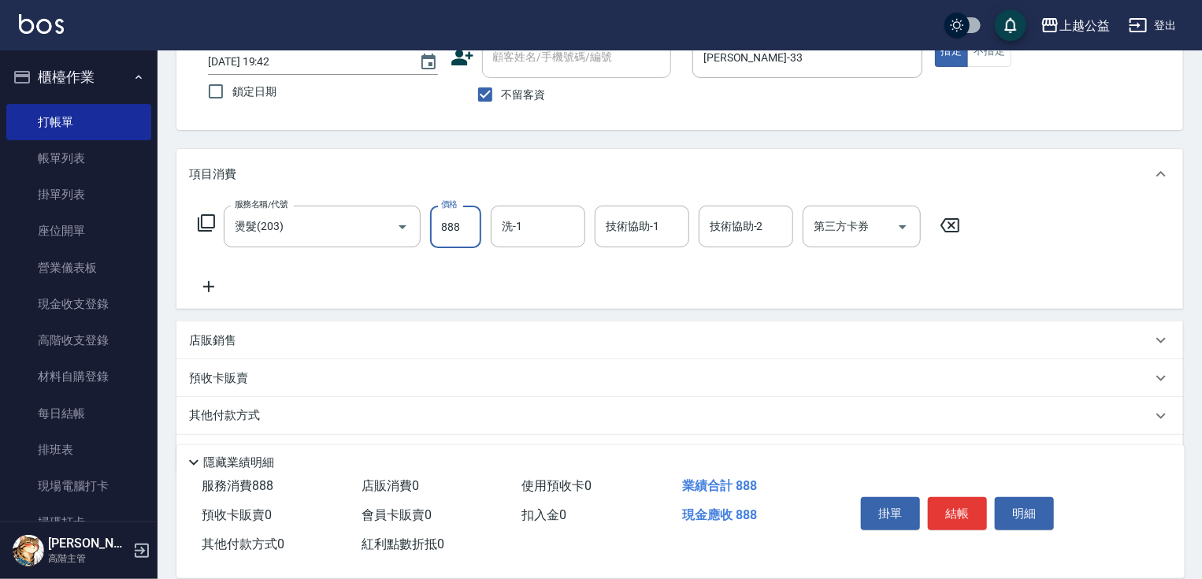
type input "888"
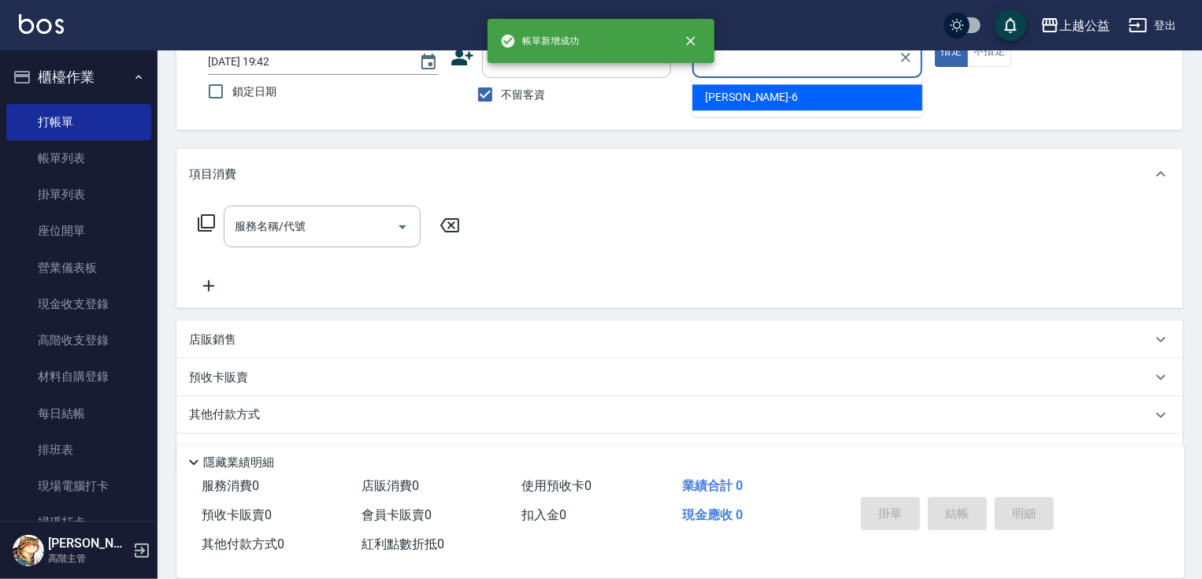
type input "[PERSON_NAME]-6"
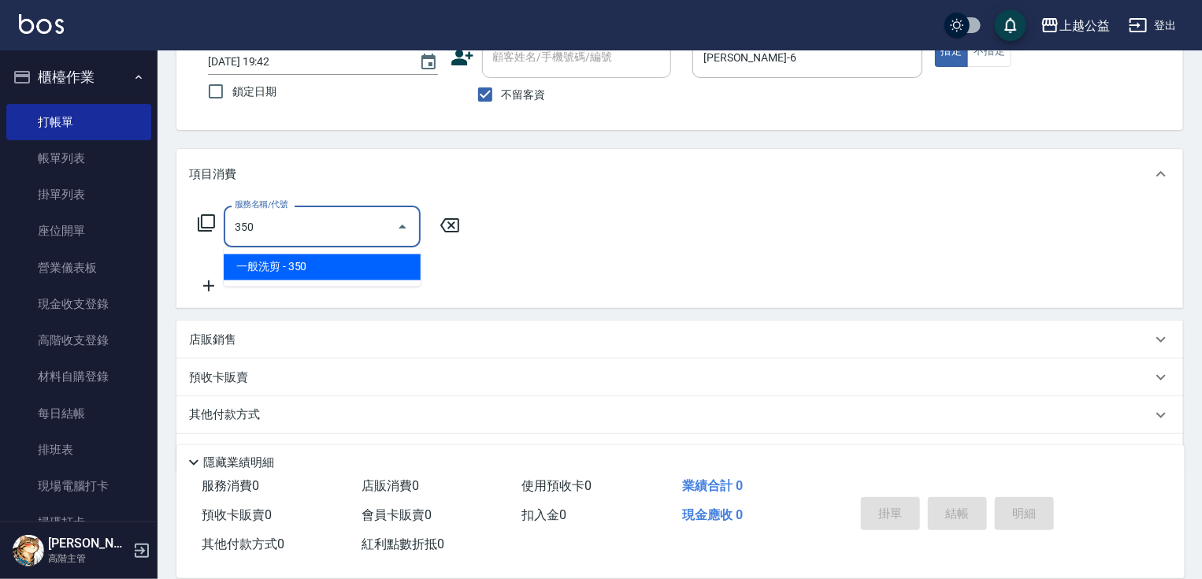
type input "一般洗剪(350)"
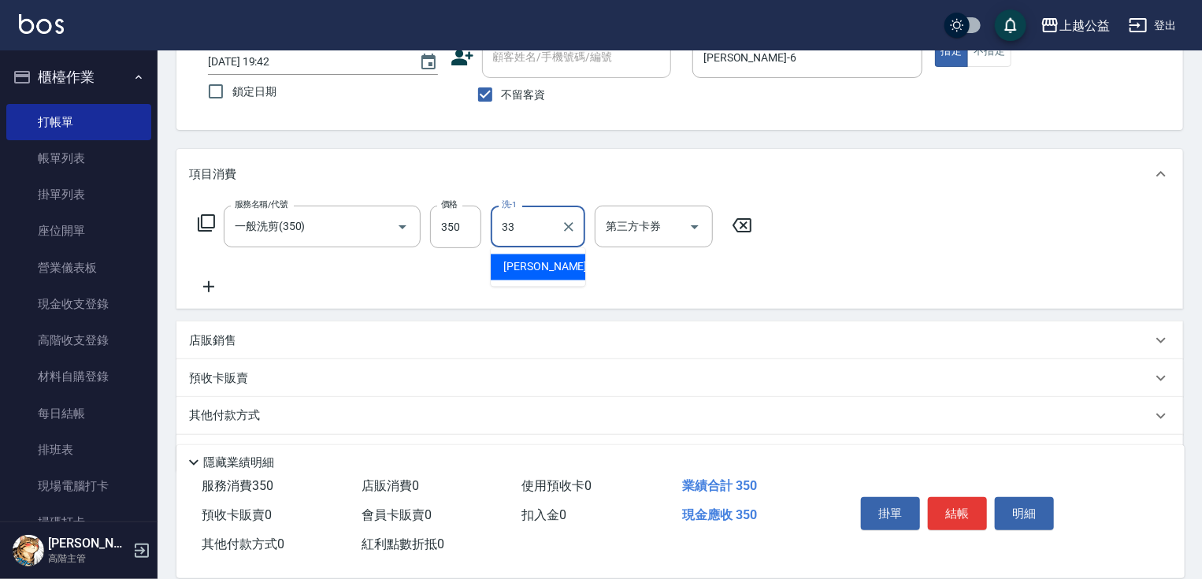
type input "[PERSON_NAME]-33"
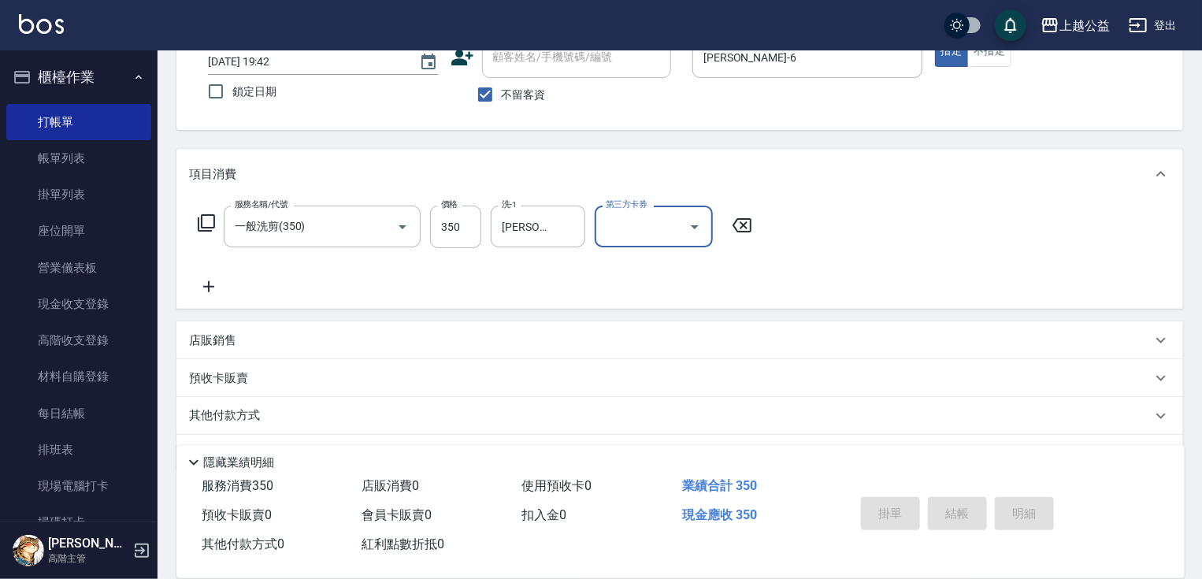
type input "[DATE] 19:43"
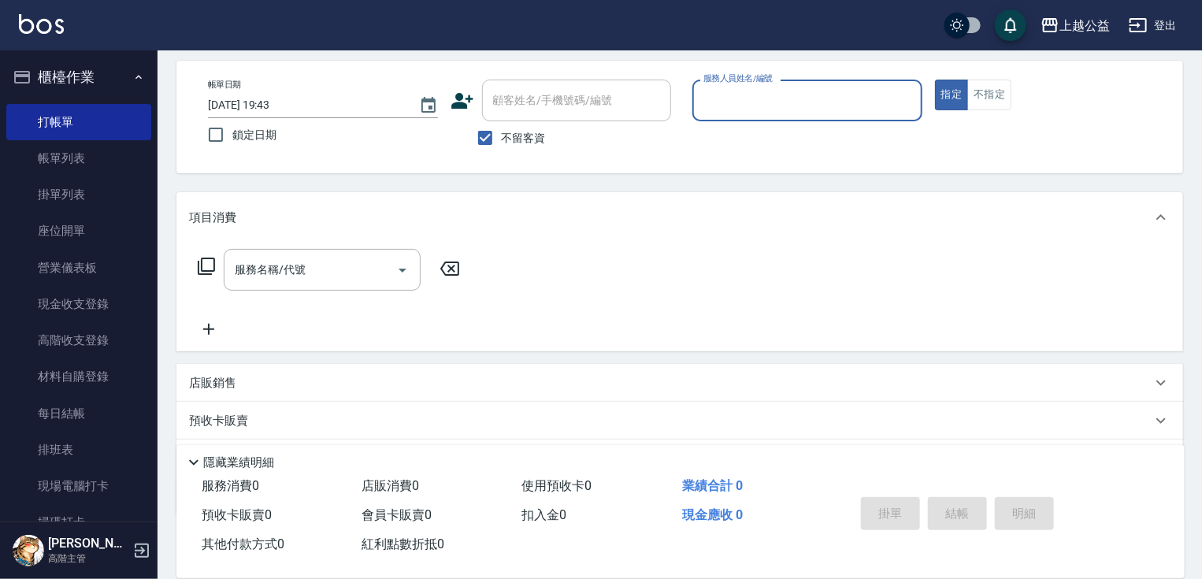
scroll to position [68, 0]
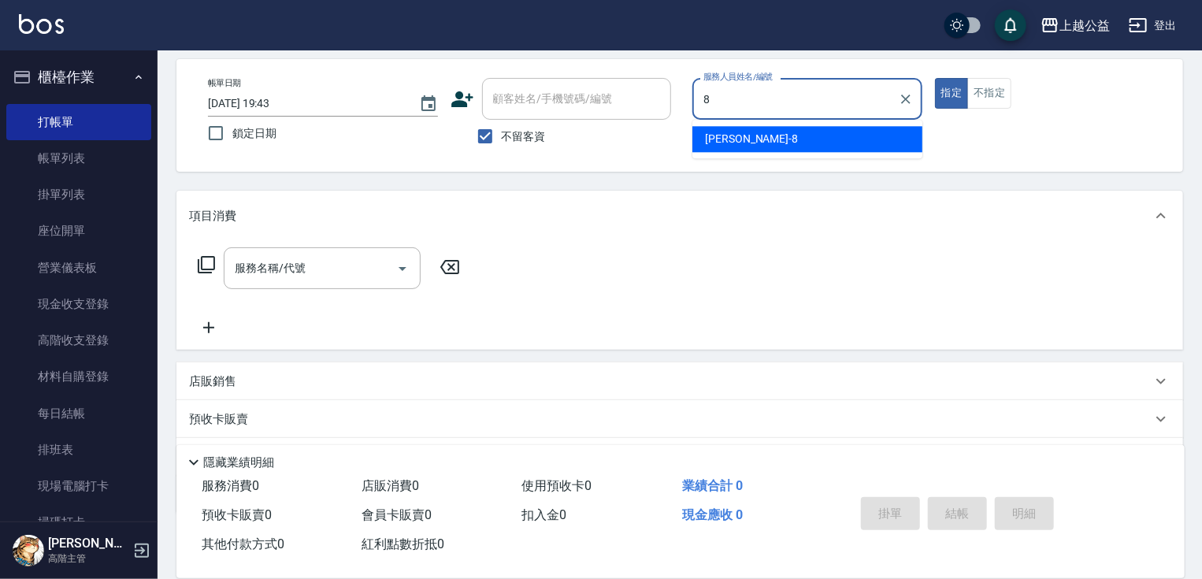
type input "[PERSON_NAME]-8"
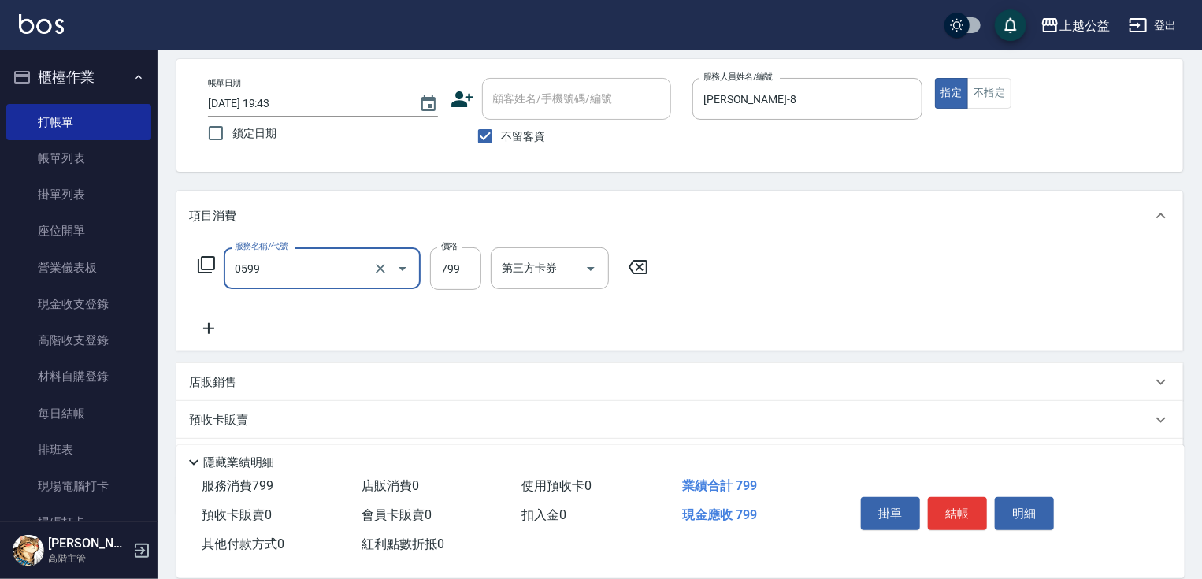
type input "精油SPA(0599)"
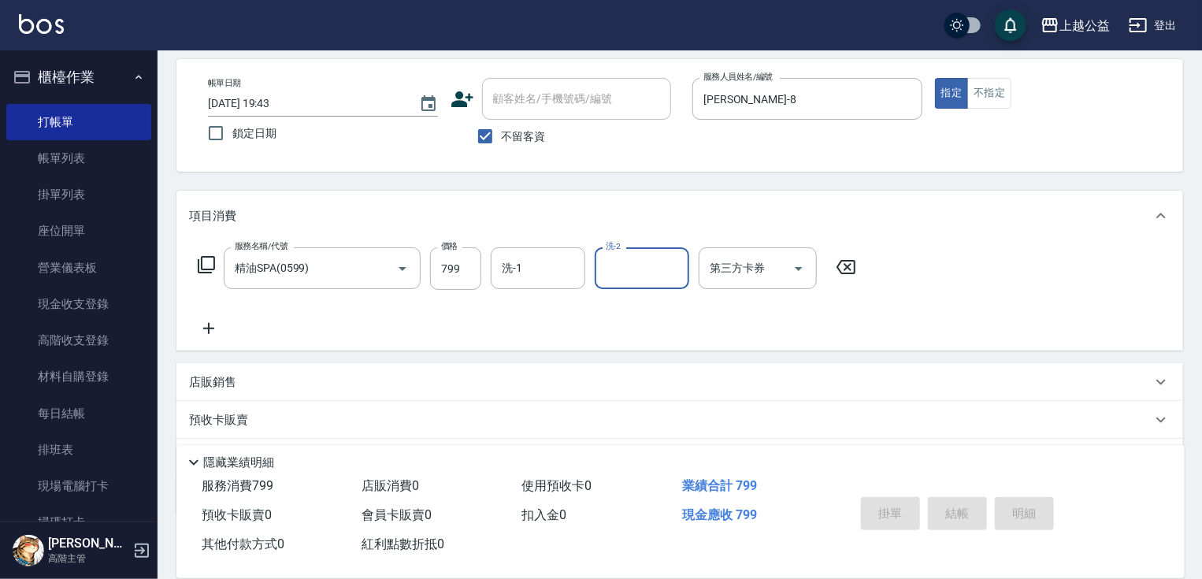
type input "[DATE] 19:44"
